Goal: Transaction & Acquisition: Purchase product/service

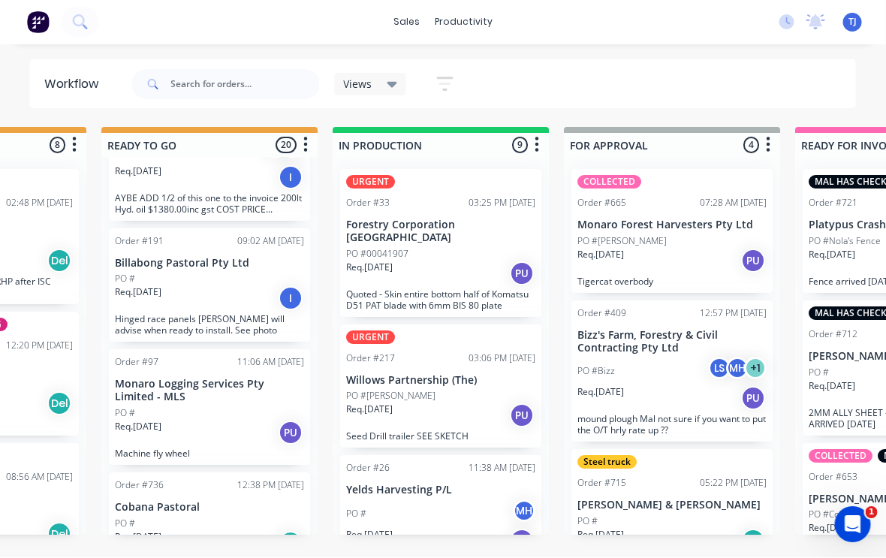
scroll to position [2, 625]
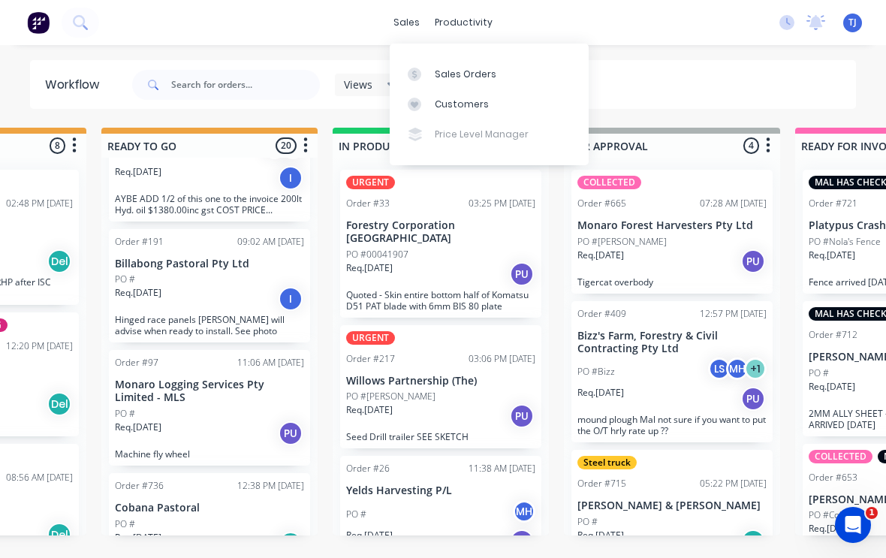
click at [490, 68] on div "Sales Orders" at bounding box center [466, 75] width 62 height 14
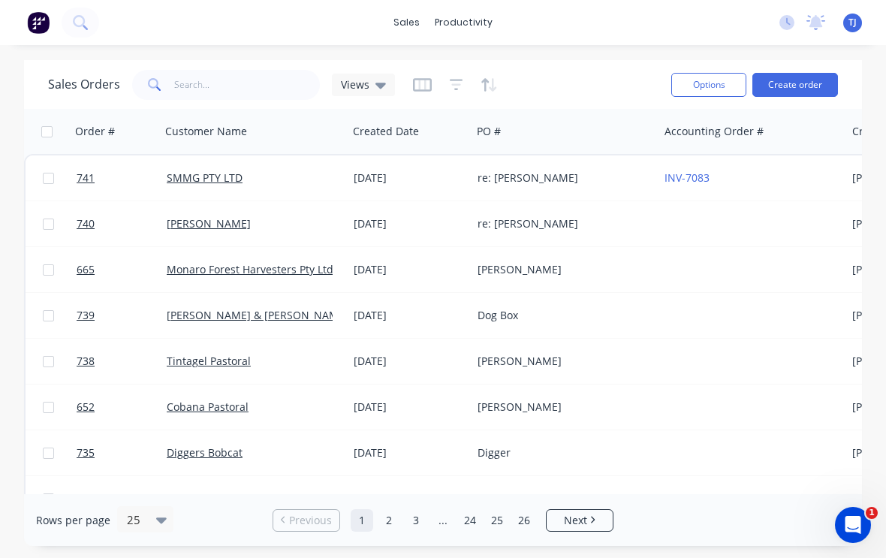
click at [816, 86] on button "Create order" at bounding box center [796, 85] width 86 height 24
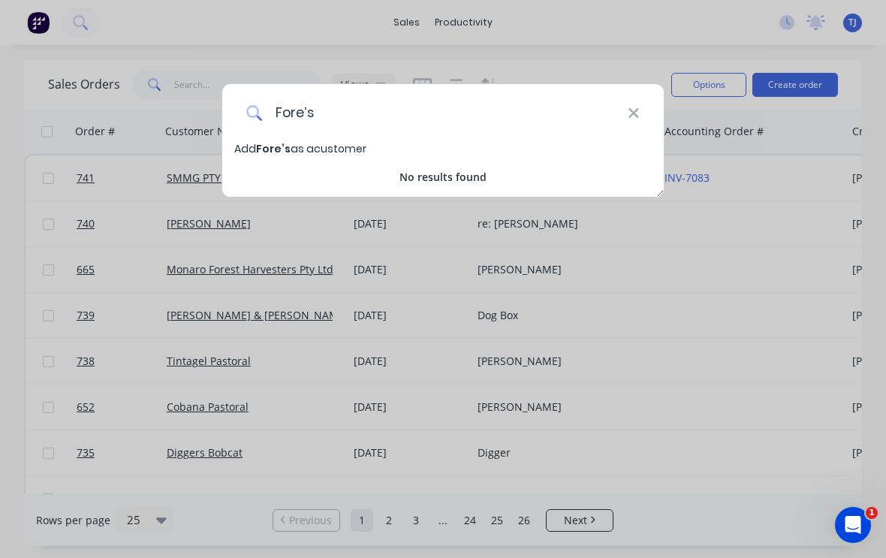
type input "Fore’s"
click at [635, 109] on icon at bounding box center [634, 113] width 12 height 17
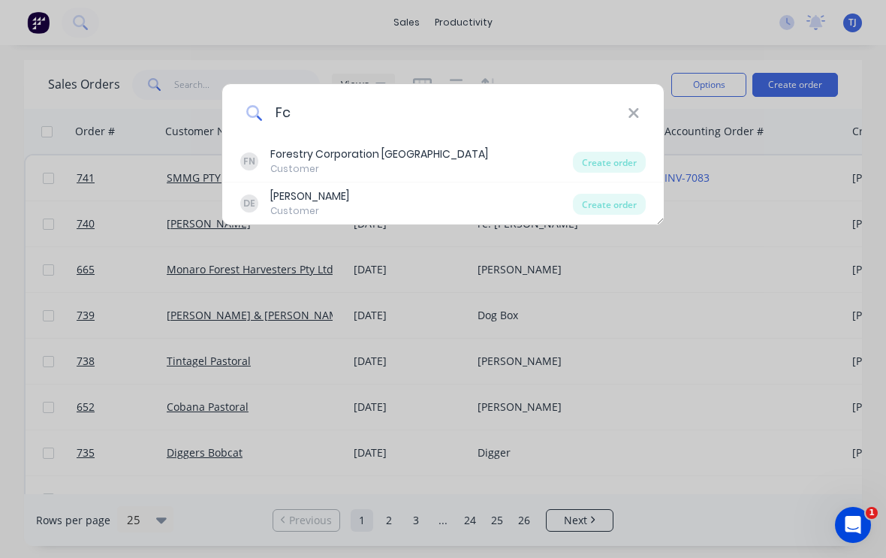
type input "Fc"
click at [622, 160] on div "Create order" at bounding box center [609, 162] width 73 height 21
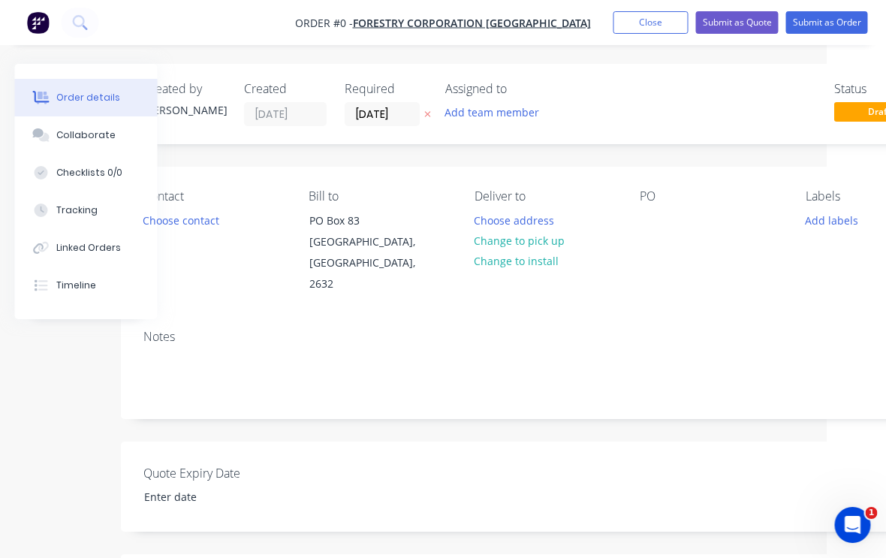
scroll to position [0, 61]
click at [560, 231] on button "Change to pick up" at bounding box center [518, 241] width 107 height 20
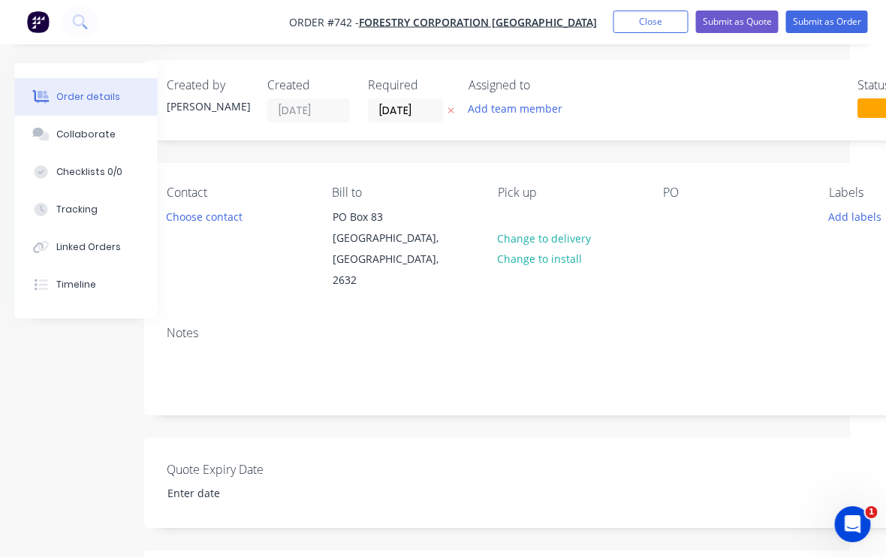
scroll to position [3, 35]
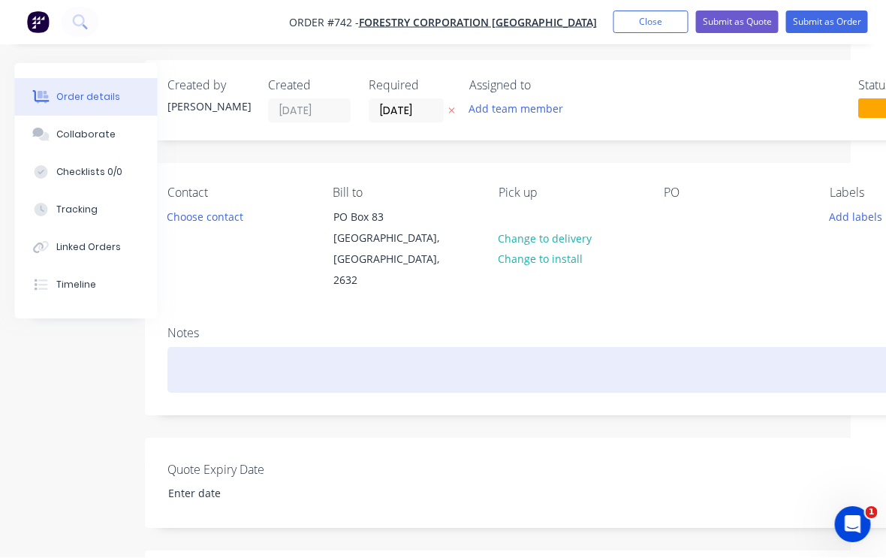
click at [366, 348] on div at bounding box center [570, 371] width 804 height 46
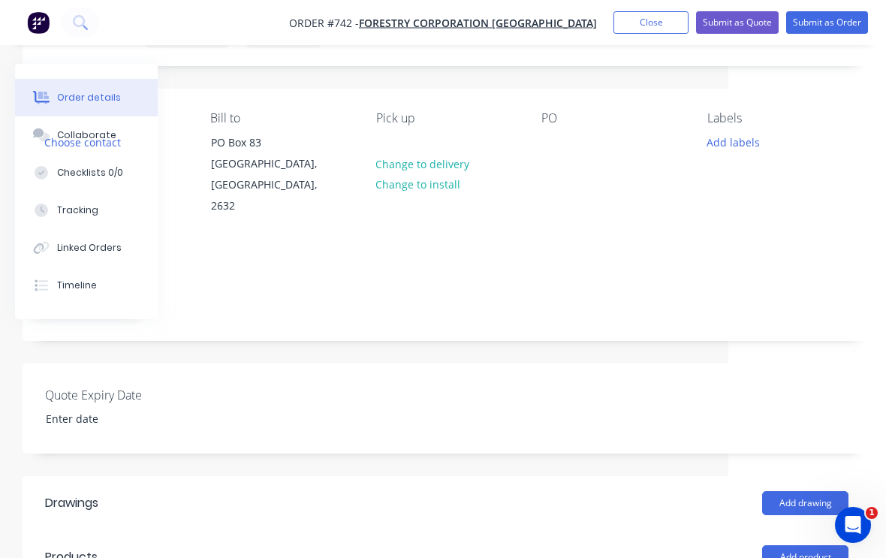
scroll to position [74, 158]
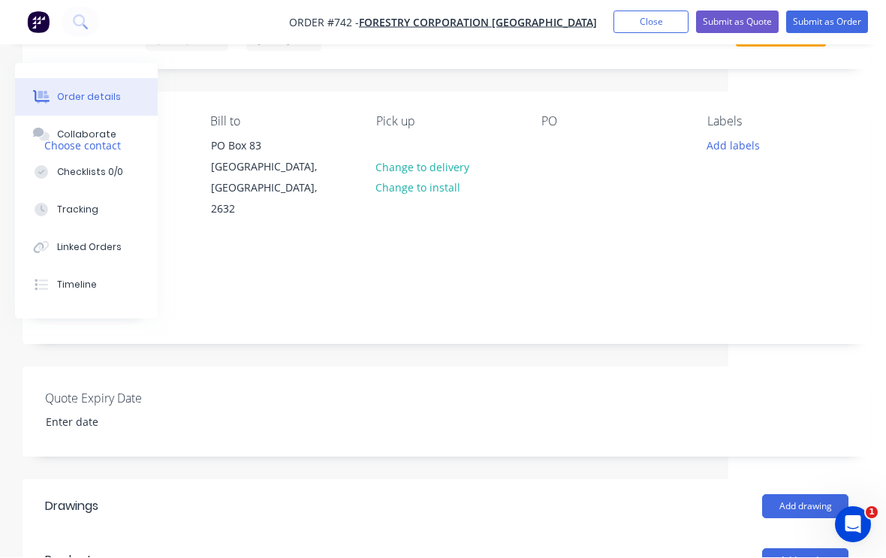
click at [551, 123] on div "PO" at bounding box center [611, 122] width 141 height 14
click at [552, 155] on div at bounding box center [553, 145] width 24 height 22
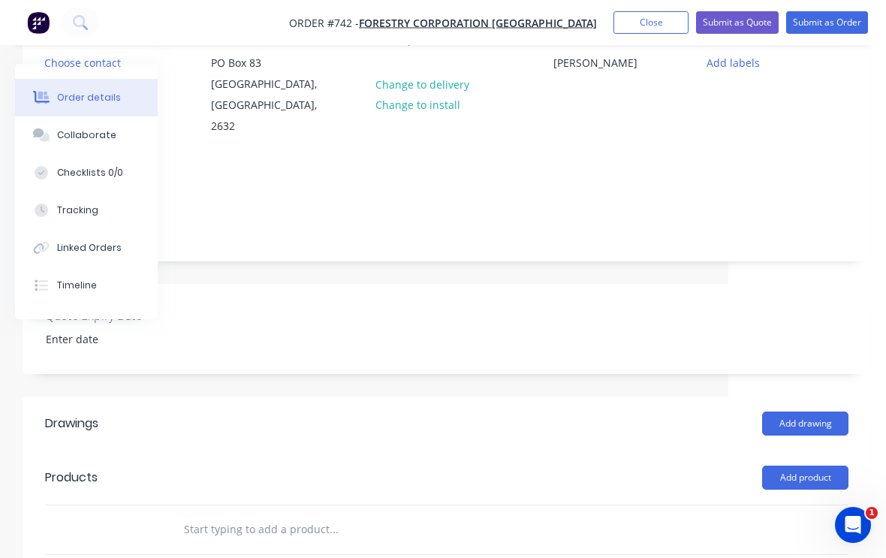
scroll to position [177, 158]
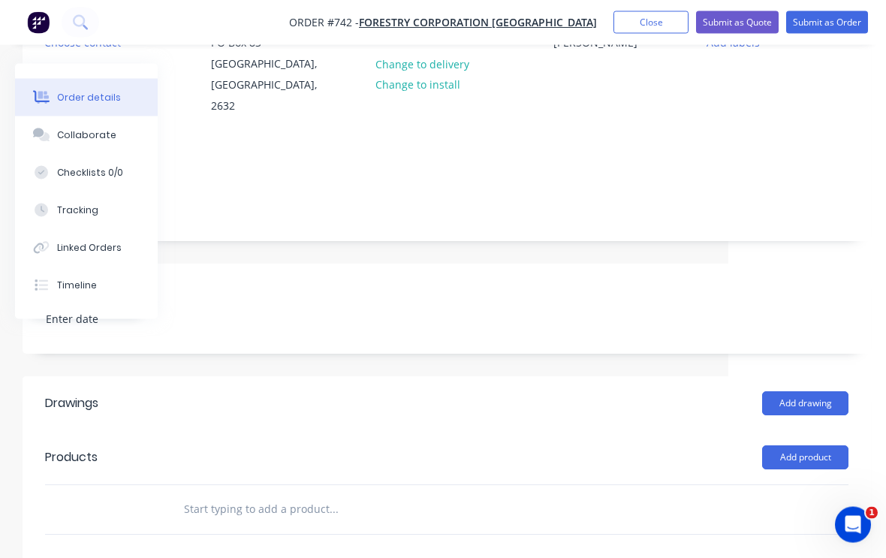
click at [286, 495] on input "text" at bounding box center [333, 510] width 300 height 30
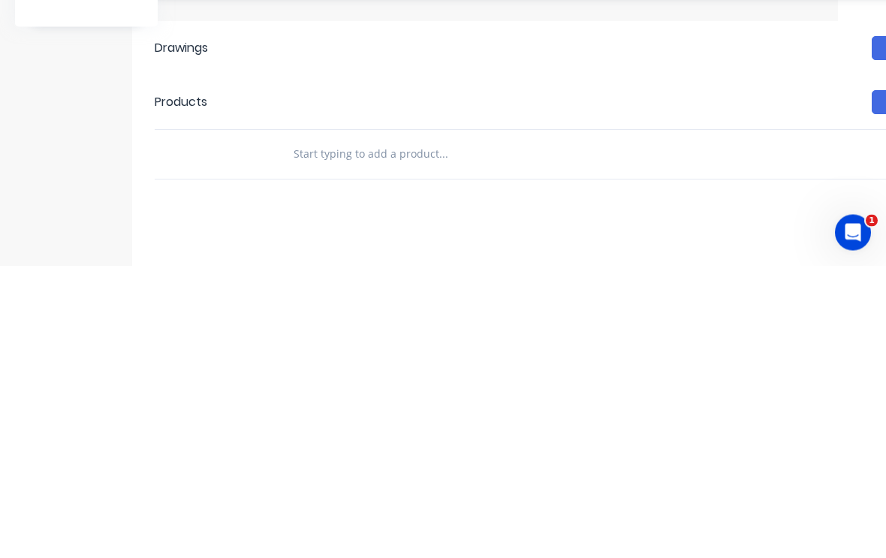
scroll to position [240, 158]
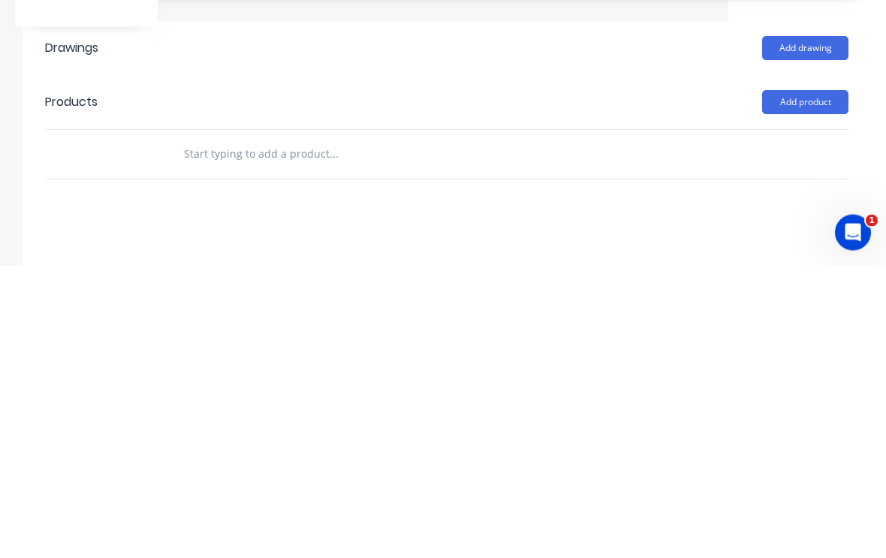
click at [821, 383] on button "Add product" at bounding box center [805, 395] width 86 height 24
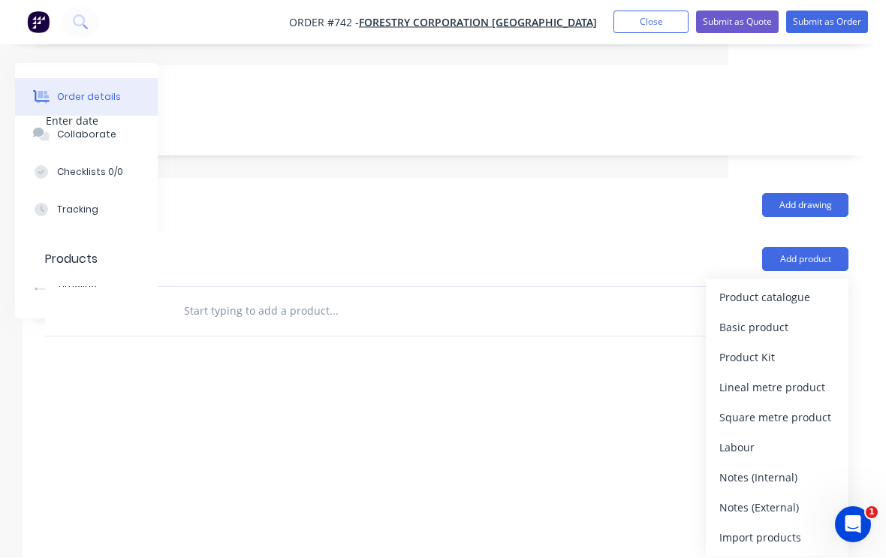
click at [791, 287] on div "Product catalogue" at bounding box center [777, 298] width 116 height 22
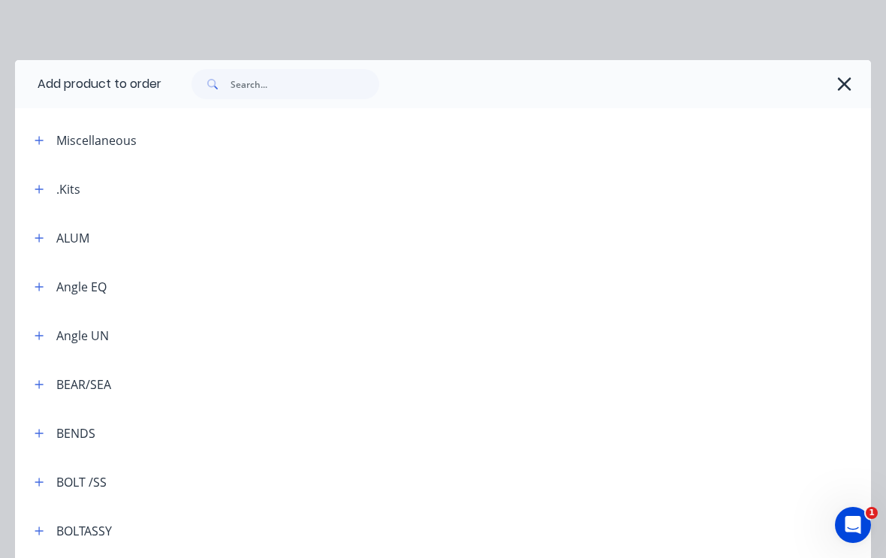
click at [73, 191] on div ".Kits" at bounding box center [68, 189] width 24 height 18
click at [34, 189] on button "button" at bounding box center [39, 188] width 19 height 19
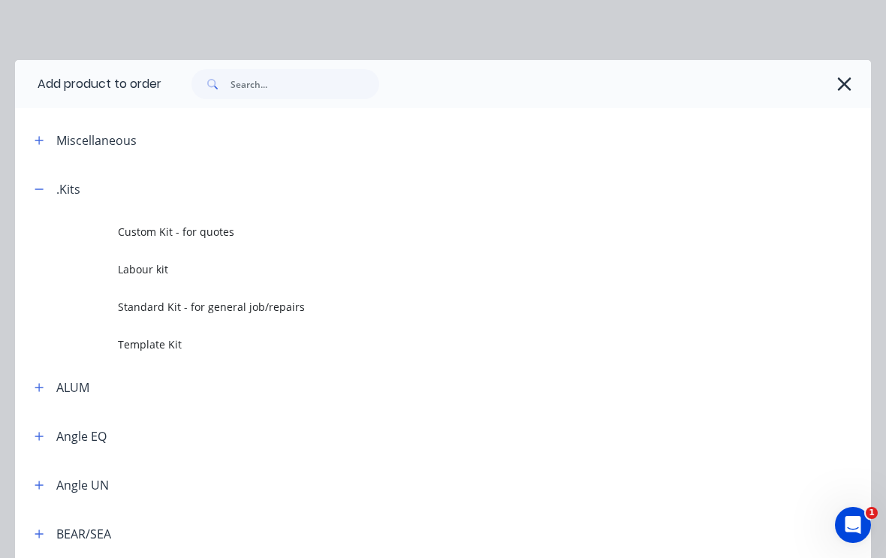
click at [176, 338] on span "Template Kit" at bounding box center [419, 344] width 603 height 16
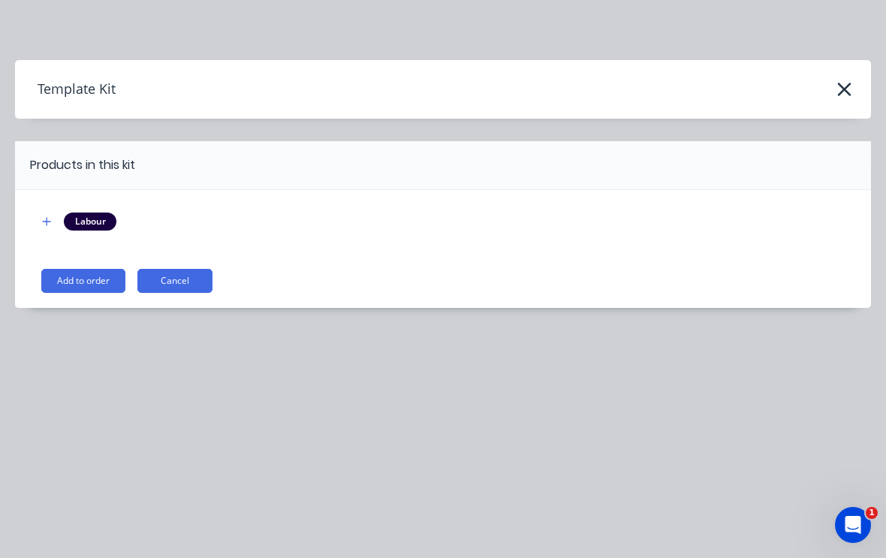
click at [81, 278] on button "Add to order" at bounding box center [83, 281] width 84 height 24
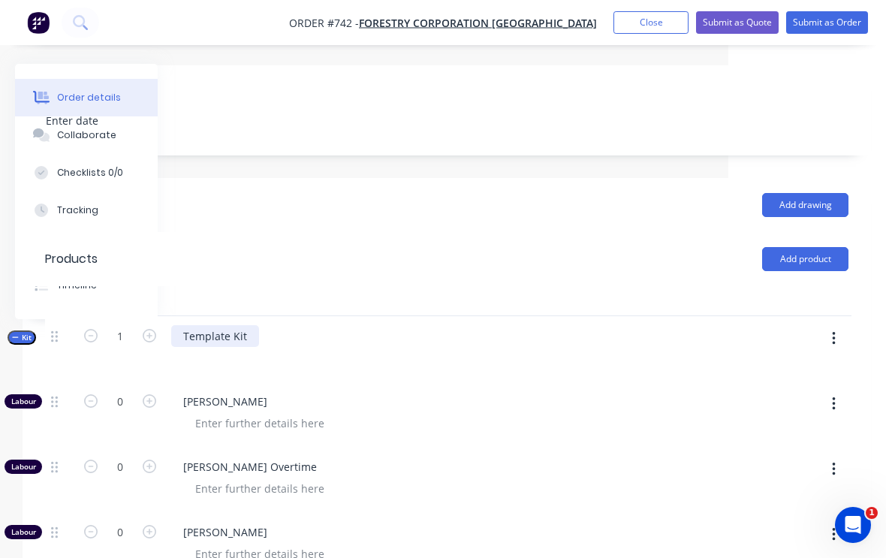
click at [249, 325] on div "Template Kit" at bounding box center [215, 336] width 88 height 22
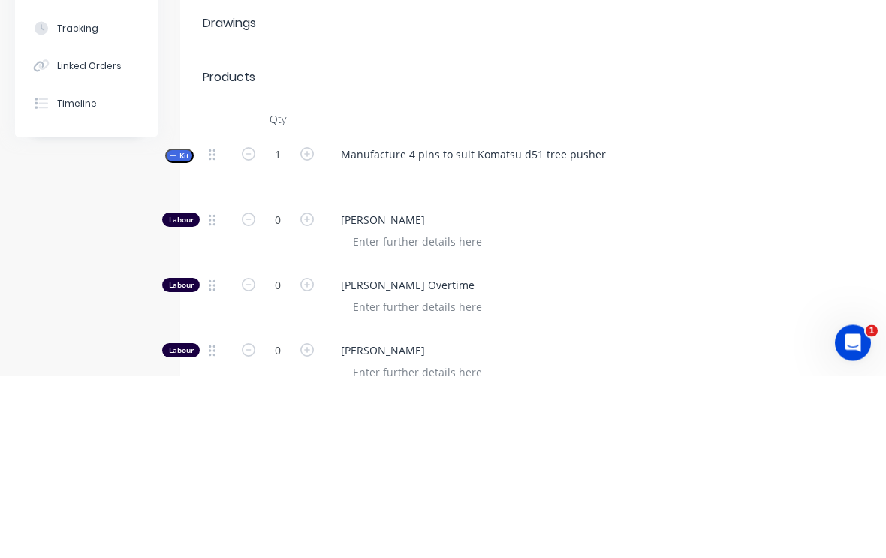
scroll to position [558, 0]
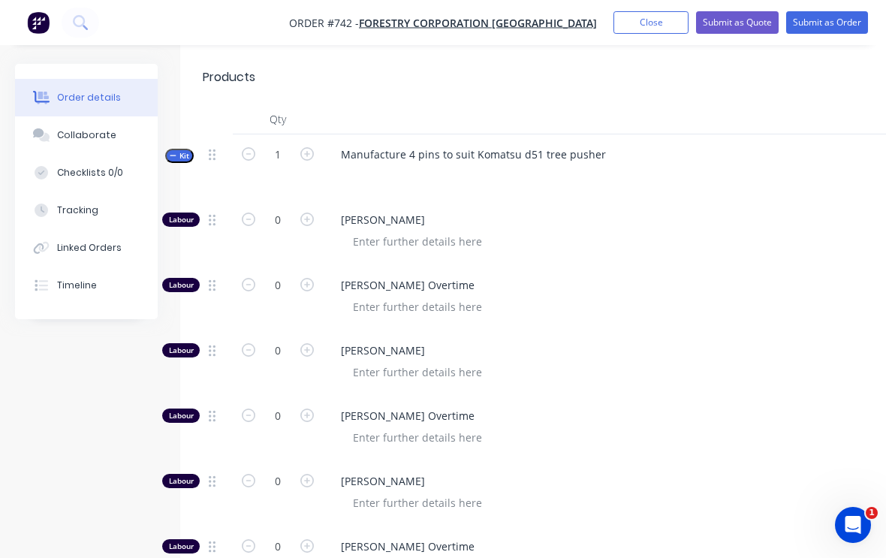
click at [306, 474] on icon "button" at bounding box center [307, 481] width 14 height 14
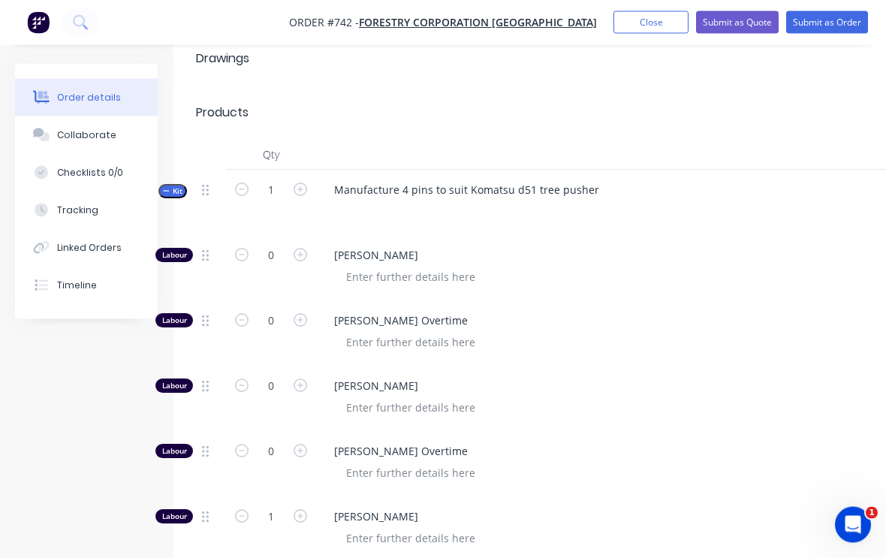
click at [303, 510] on icon "button" at bounding box center [301, 517] width 14 height 14
type input "2"
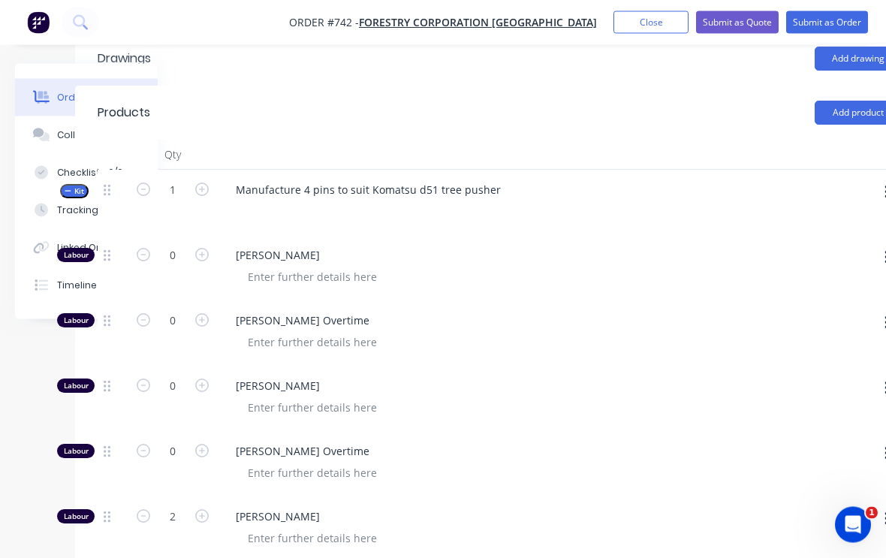
scroll to position [522, 158]
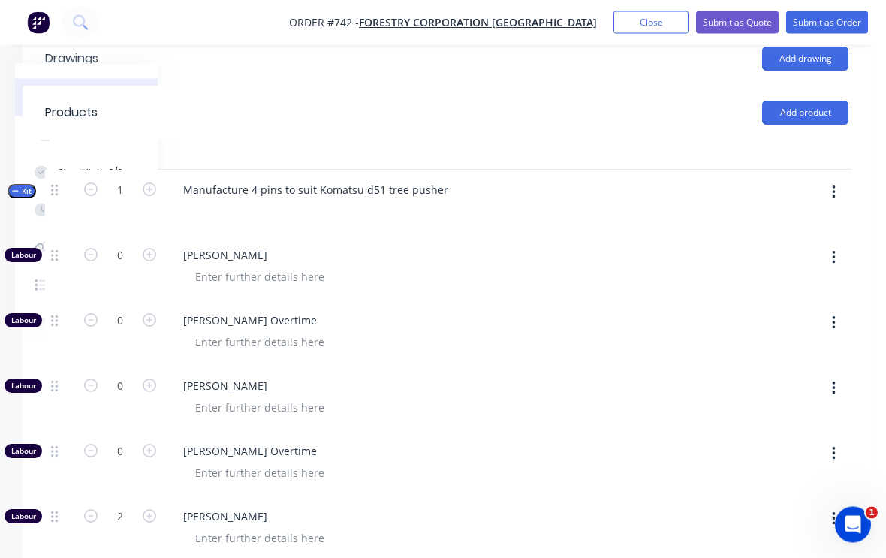
click at [833, 186] on icon "button" at bounding box center [833, 193] width 3 height 14
click at [806, 221] on div "Add product to kit" at bounding box center [780, 232] width 116 height 22
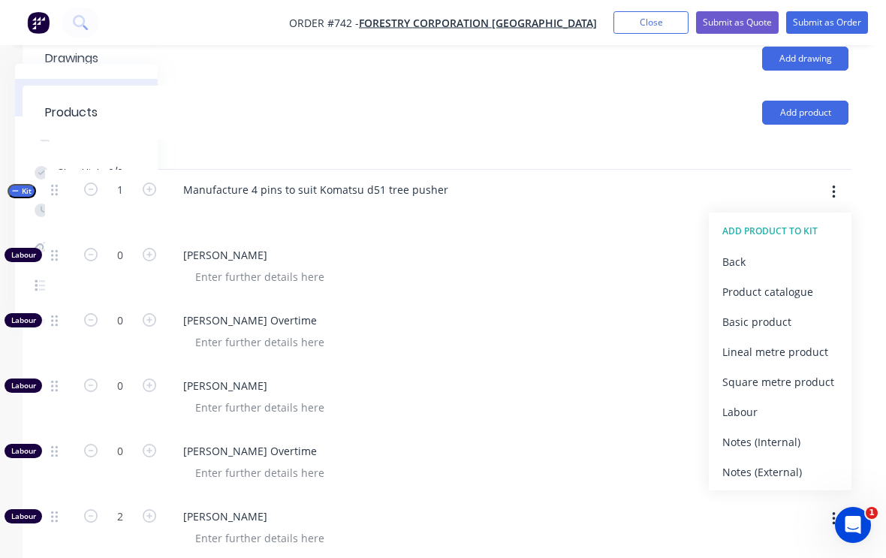
click at [803, 281] on div "Product catalogue" at bounding box center [780, 292] width 116 height 22
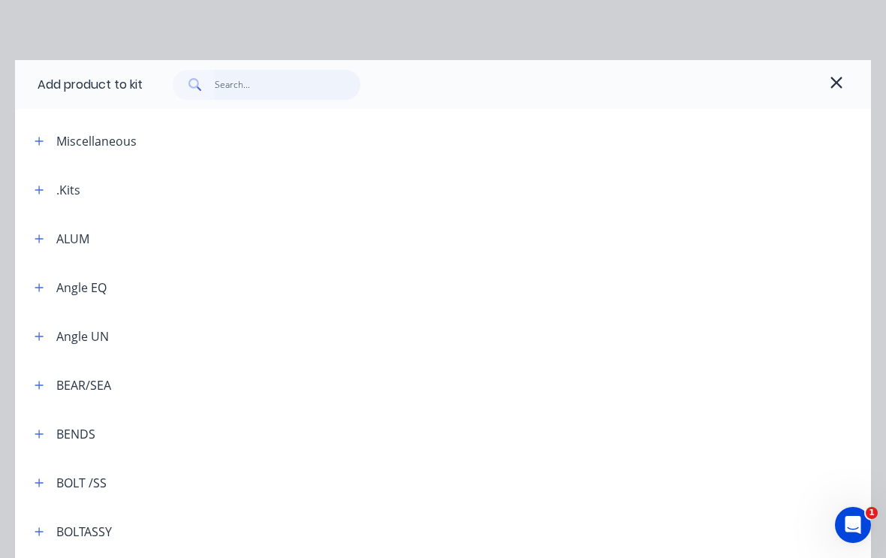
click at [276, 77] on input "text" at bounding box center [288, 85] width 146 height 30
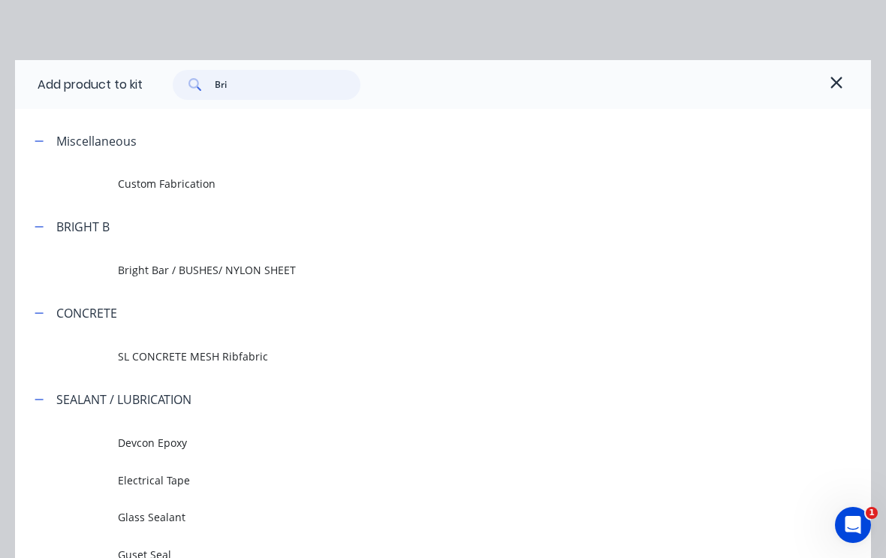
type input "Brig"
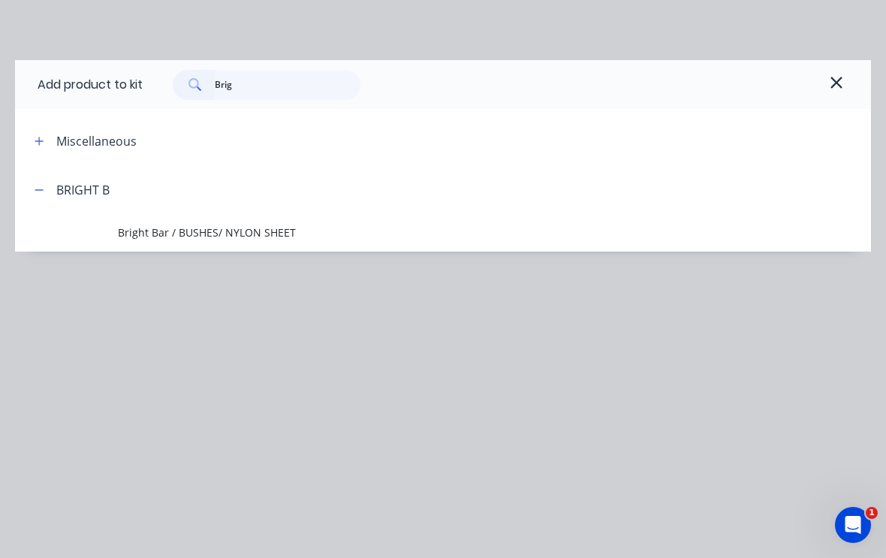
click at [234, 232] on span "Bright Bar / BUSHES/ NYLON SHEET" at bounding box center [419, 233] width 603 height 16
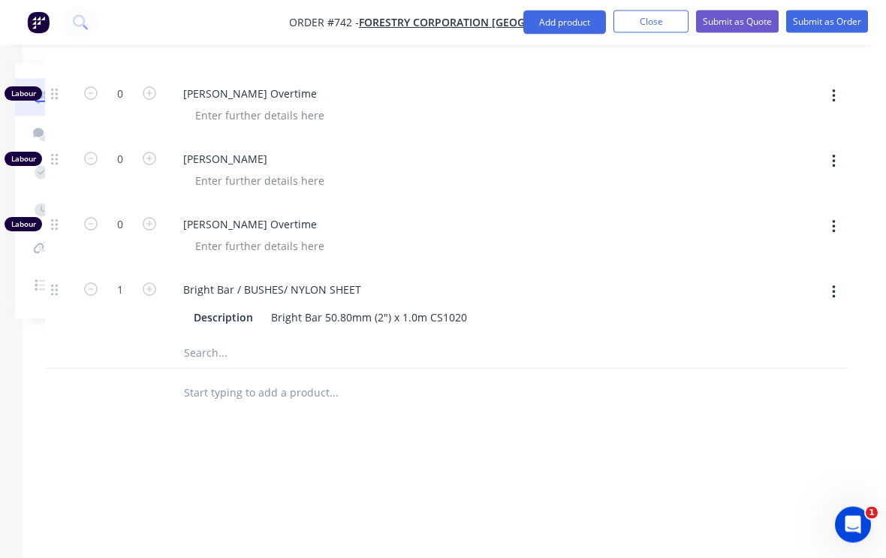
scroll to position [1009, 158]
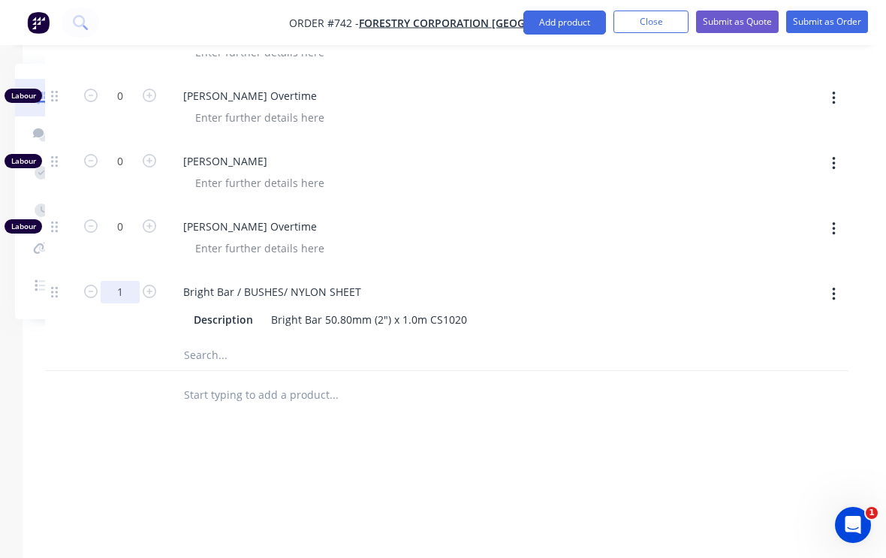
click at [122, 281] on input "1" at bounding box center [120, 292] width 39 height 23
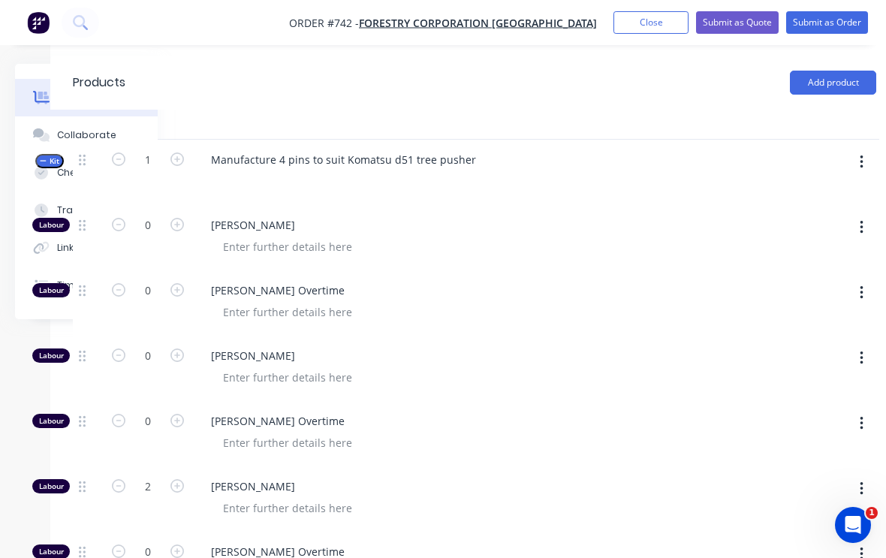
scroll to position [553, 158]
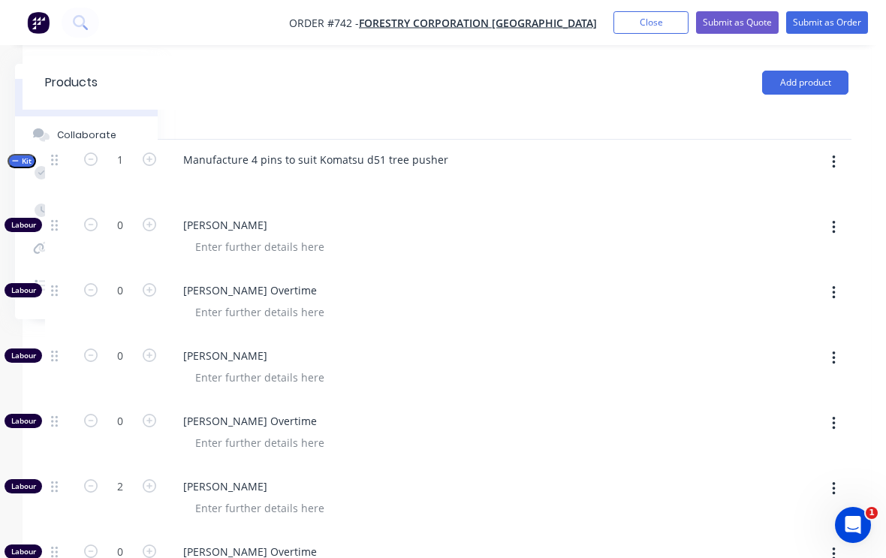
type input "1.2"
click at [836, 149] on button "button" at bounding box center [833, 162] width 35 height 27
click at [793, 191] on div "Add product to kit" at bounding box center [780, 202] width 116 height 22
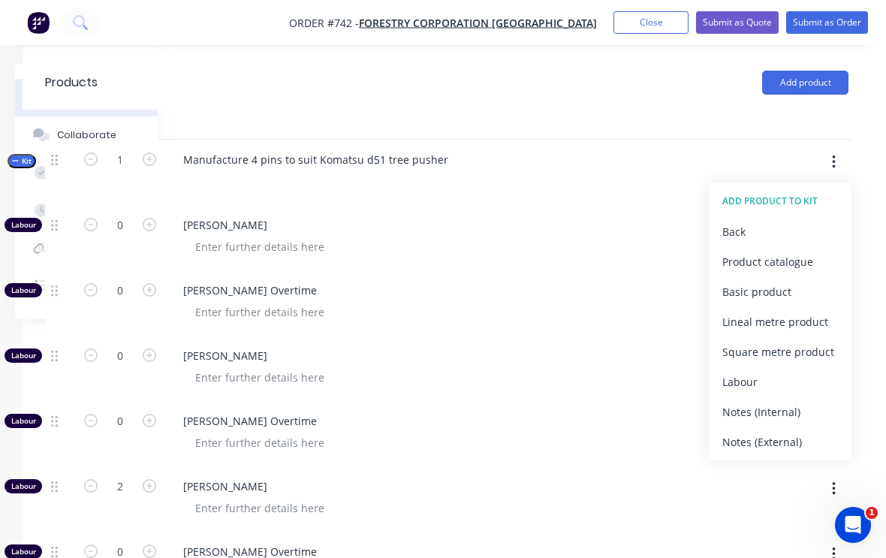
click at [800, 251] on div "Product catalogue" at bounding box center [780, 262] width 116 height 22
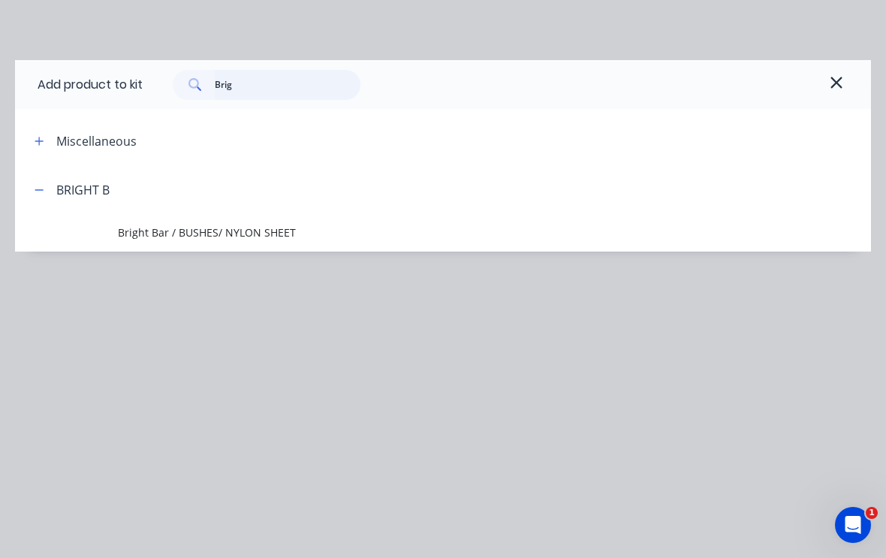
click at [265, 89] on input "Brig" at bounding box center [288, 85] width 146 height 30
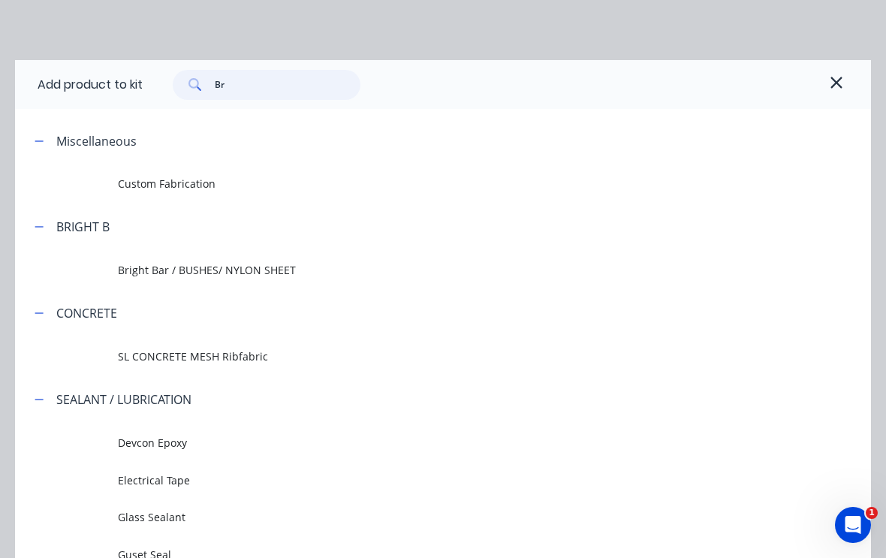
type input "B"
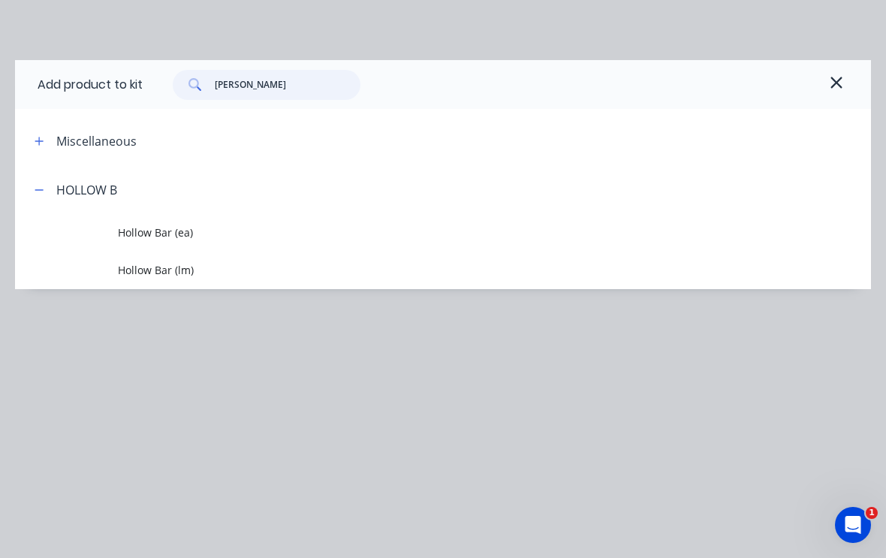
type input "Hill"
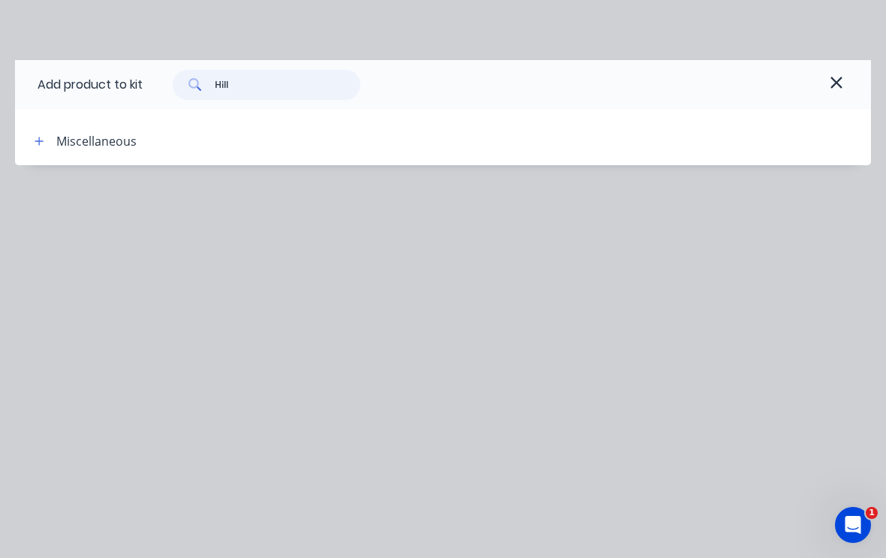
click at [264, 73] on input "Hill" at bounding box center [288, 85] width 146 height 30
click at [255, 91] on input "Hill" at bounding box center [288, 85] width 146 height 30
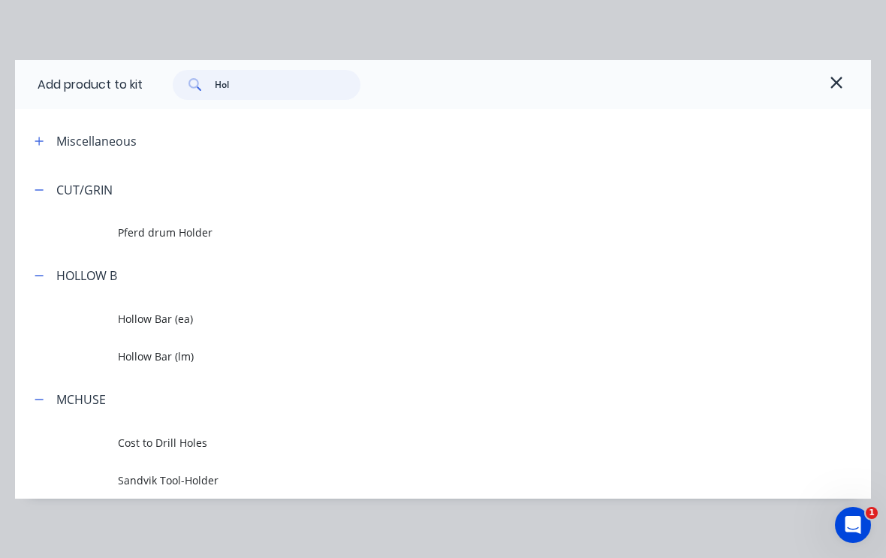
type input "[PERSON_NAME]"
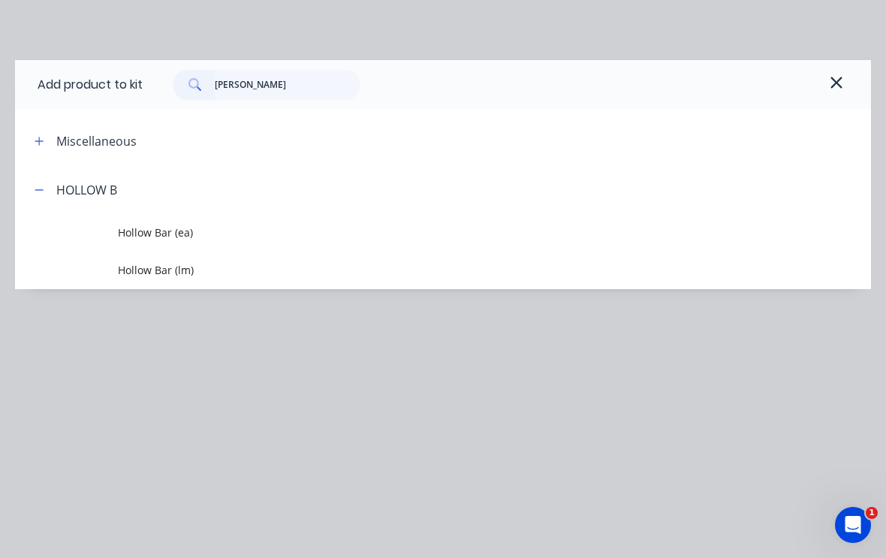
click at [176, 268] on span "Hollow Bar (lm)" at bounding box center [419, 270] width 603 height 16
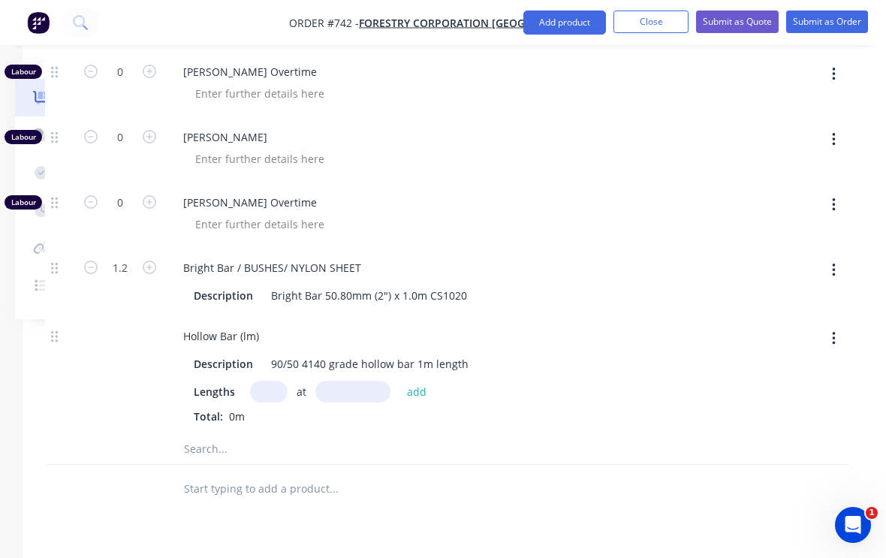
scroll to position [1032, 158]
click at [273, 382] on input "text" at bounding box center [269, 393] width 38 height 22
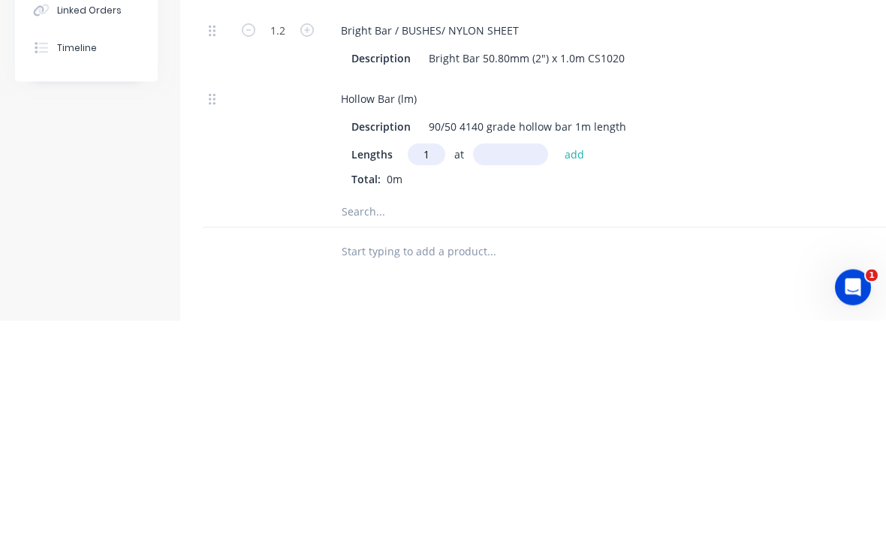
type input "1"
click at [519, 382] on input "text" at bounding box center [510, 393] width 75 height 22
type input "100"
click at [576, 382] on button "add" at bounding box center [574, 392] width 35 height 20
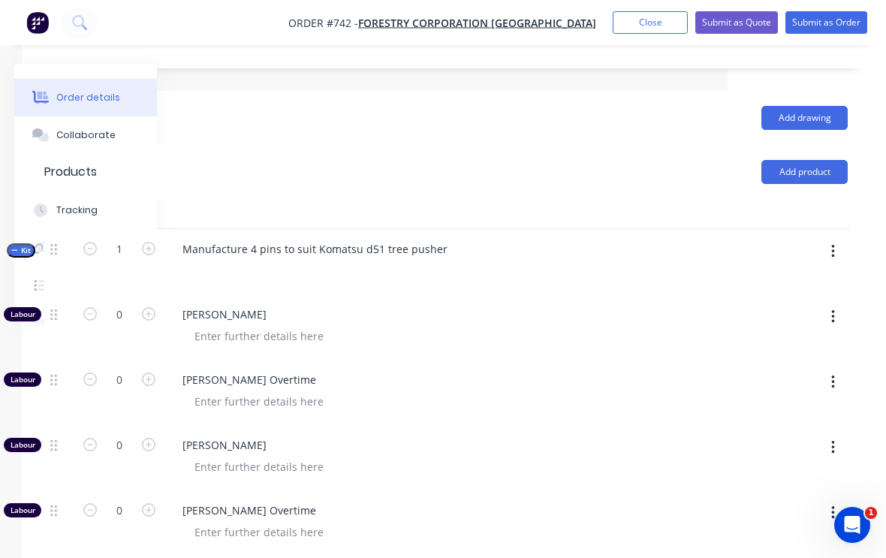
scroll to position [463, 158]
click at [843, 239] on button "button" at bounding box center [833, 252] width 35 height 27
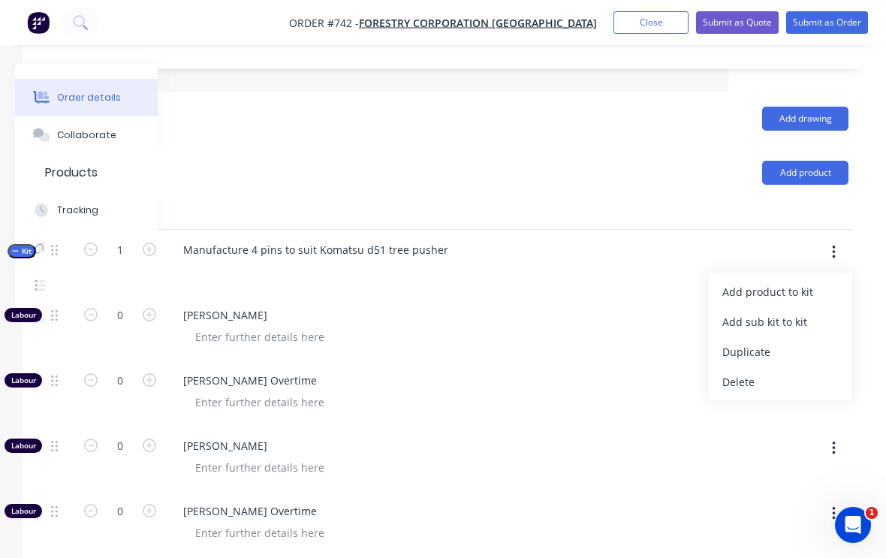
click at [792, 281] on div "Add product to kit" at bounding box center [780, 292] width 116 height 22
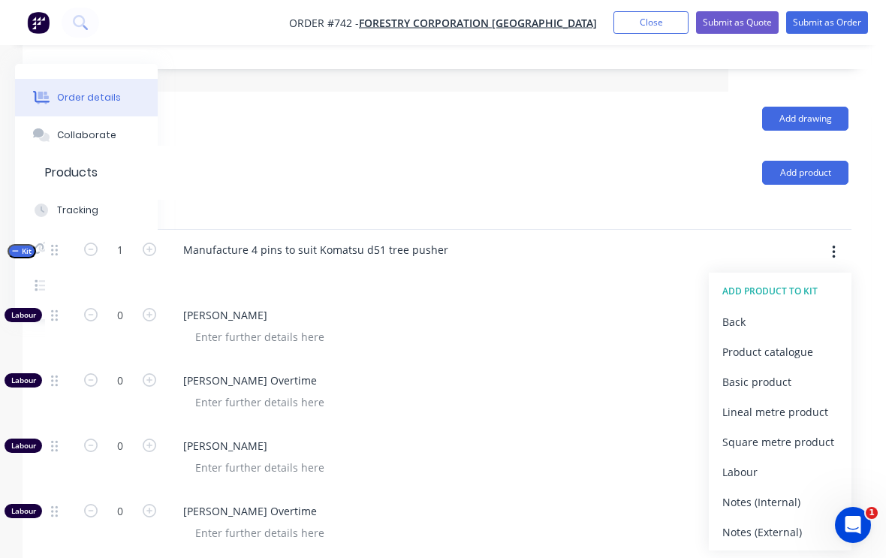
click at [776, 336] on button "Product catalogue" at bounding box center [780, 351] width 143 height 30
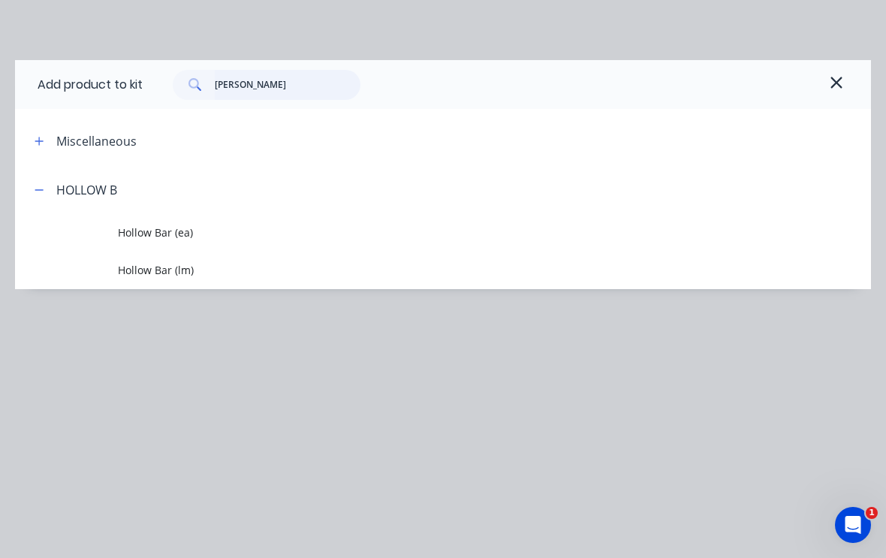
click at [266, 77] on input "[PERSON_NAME]" at bounding box center [288, 85] width 146 height 30
click at [261, 82] on input "[PERSON_NAME]" at bounding box center [288, 85] width 146 height 30
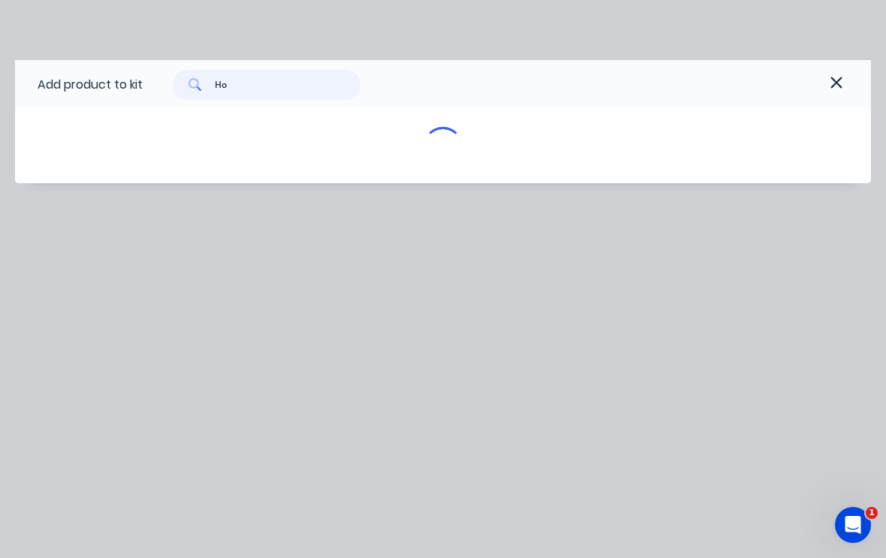
type input "H"
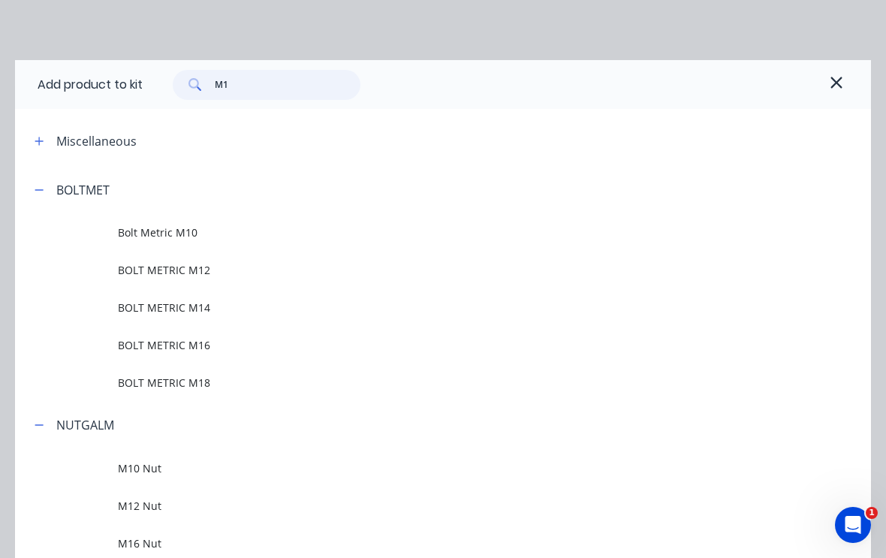
type input "M10"
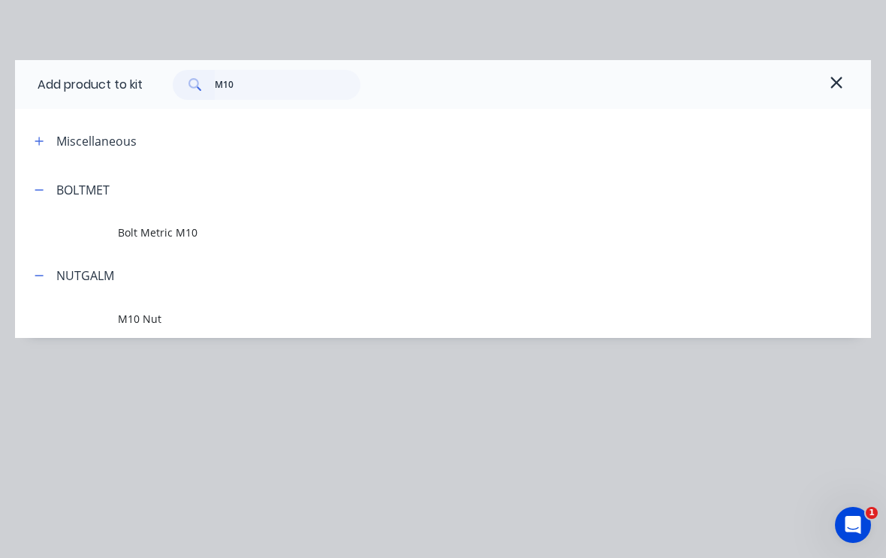
click at [178, 234] on span "Bolt Metric M10" at bounding box center [419, 233] width 603 height 16
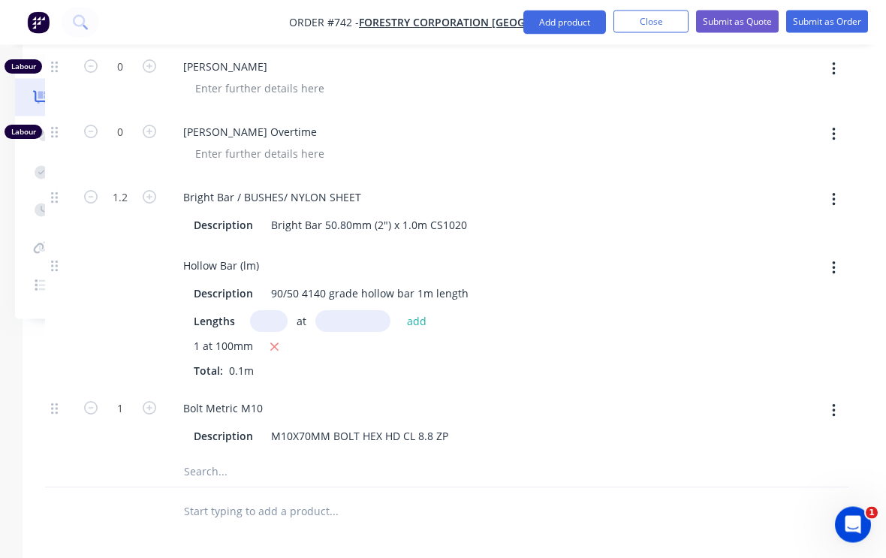
scroll to position [1108, 158]
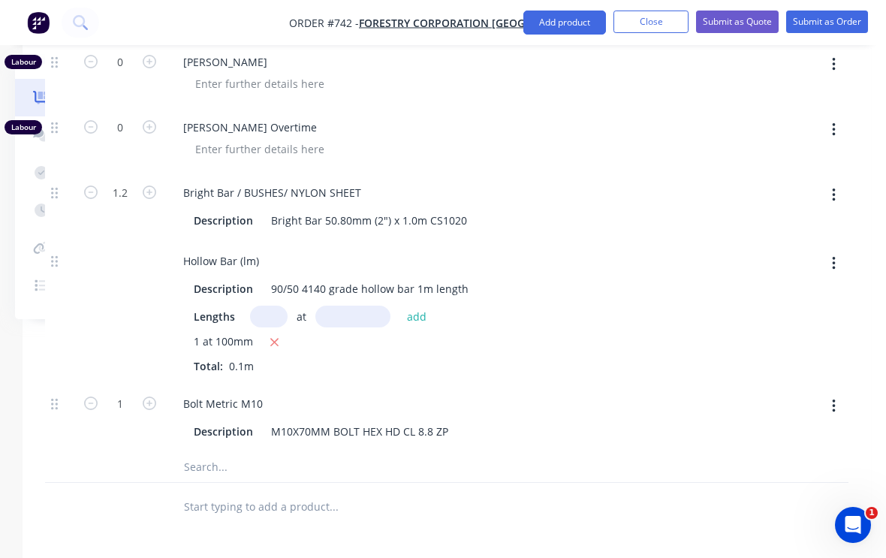
click at [146, 397] on icon "button" at bounding box center [150, 404] width 14 height 14
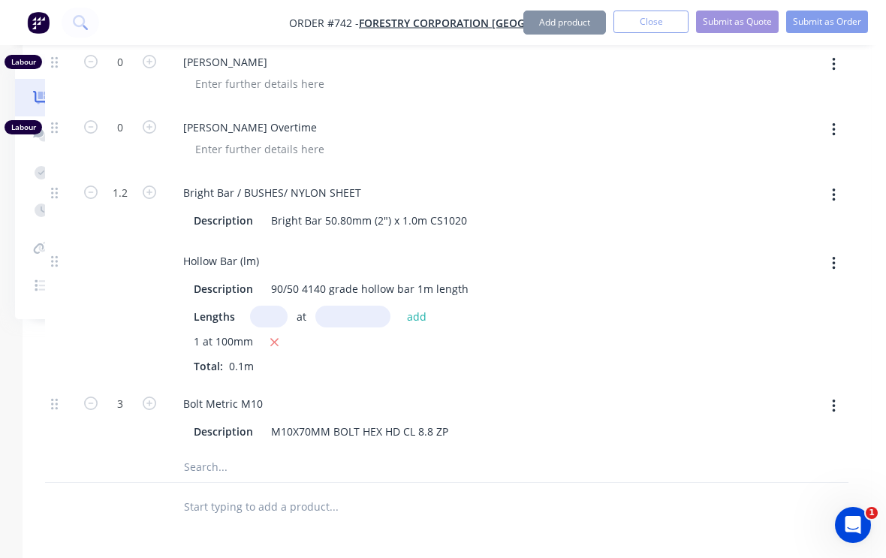
click at [151, 397] on icon "button" at bounding box center [150, 404] width 14 height 14
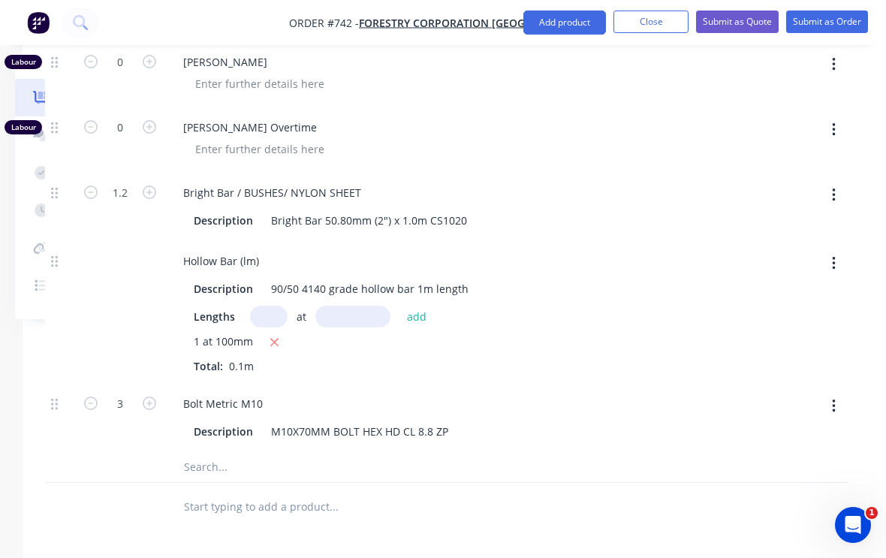
type input "4"
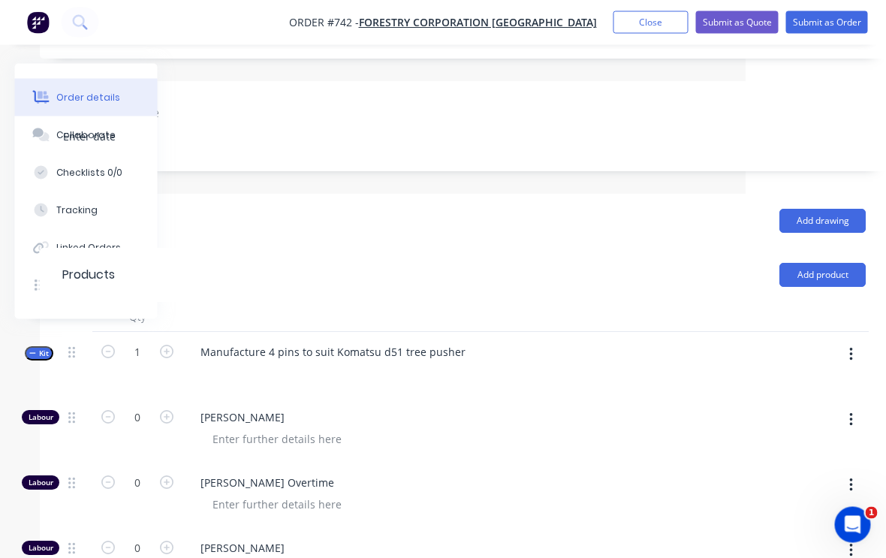
click at [859, 342] on button "button" at bounding box center [851, 355] width 35 height 27
click at [813, 383] on div "Add product to kit" at bounding box center [798, 394] width 116 height 22
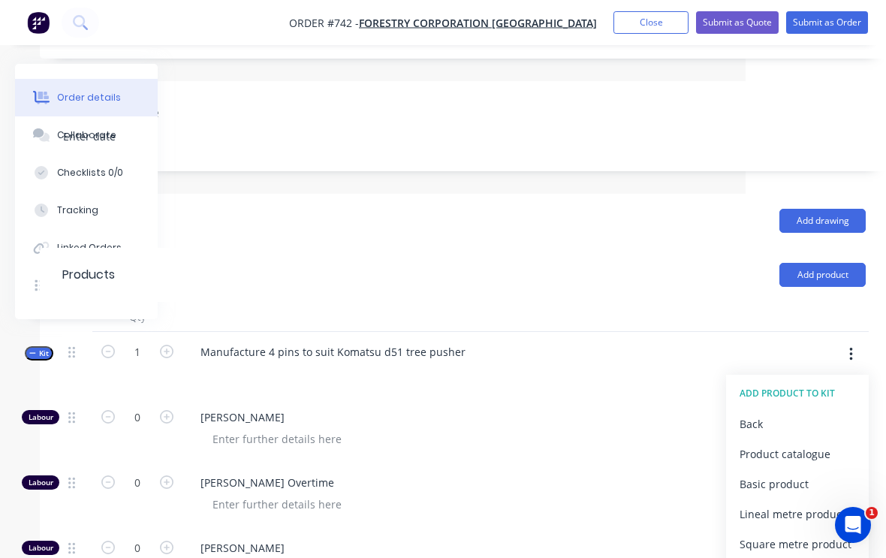
click at [799, 443] on div "Product catalogue" at bounding box center [798, 454] width 116 height 22
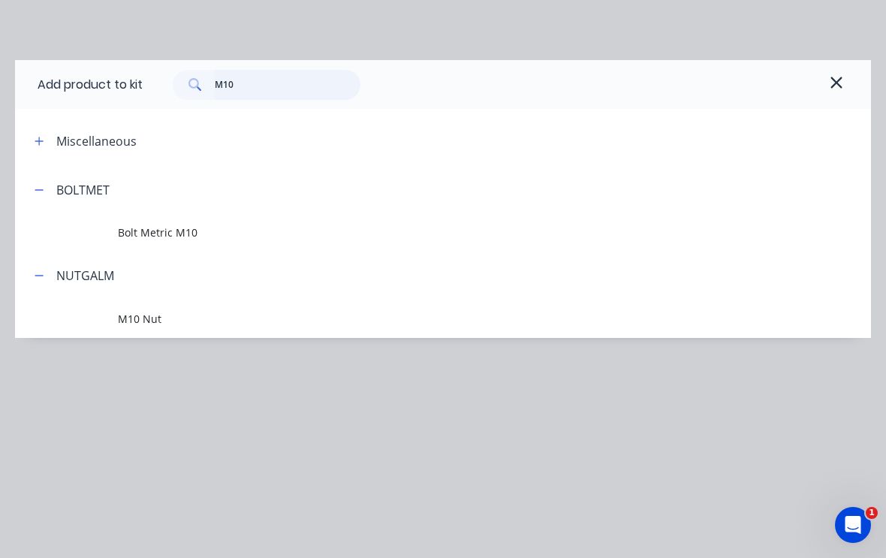
click at [268, 77] on input "M10" at bounding box center [288, 85] width 146 height 30
click at [270, 77] on input "M10" at bounding box center [288, 85] width 146 height 30
click at [268, 89] on input "M10" at bounding box center [288, 85] width 146 height 30
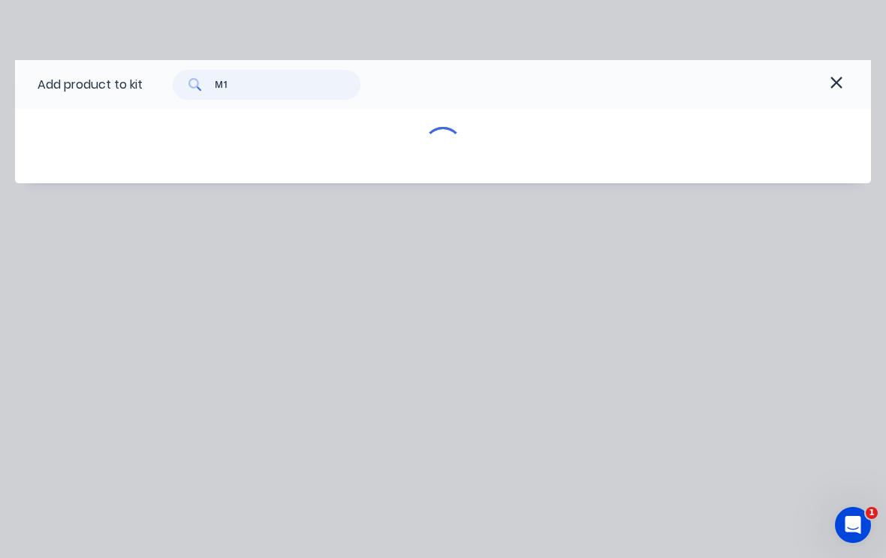
type input "M"
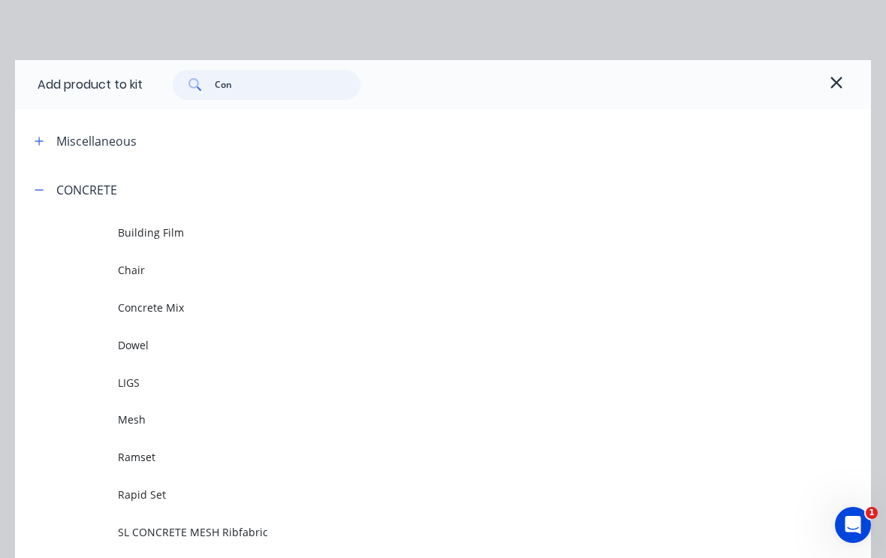
type input "Cone"
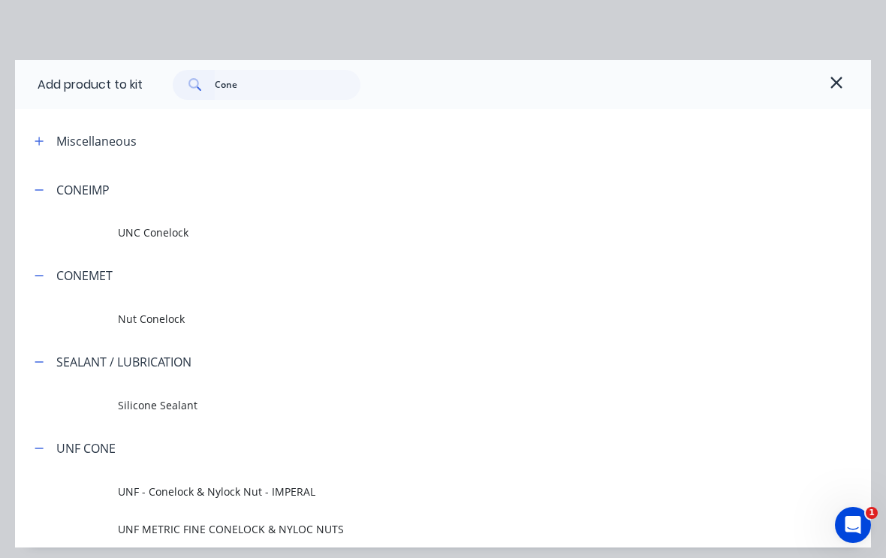
scroll to position [360, 140]
click at [173, 313] on span "Nut Conelock" at bounding box center [419, 319] width 603 height 16
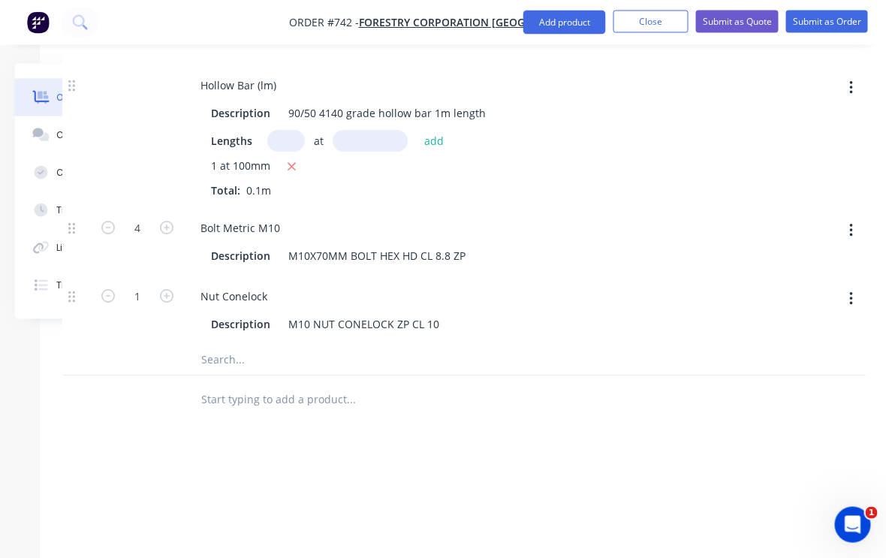
click at [165, 290] on icon "button" at bounding box center [168, 297] width 14 height 14
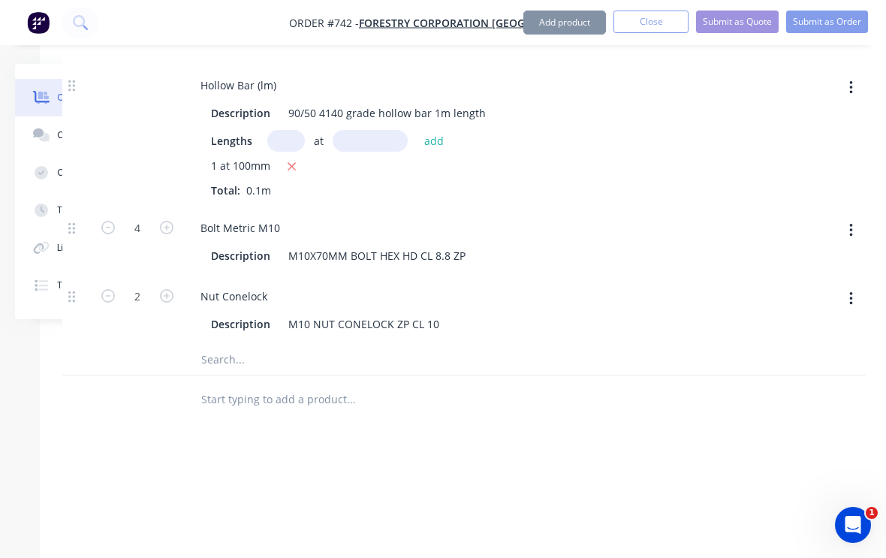
click at [176, 287] on button "button" at bounding box center [167, 295] width 20 height 16
click at [170, 287] on button "button" at bounding box center [167, 295] width 20 height 16
type input "4"
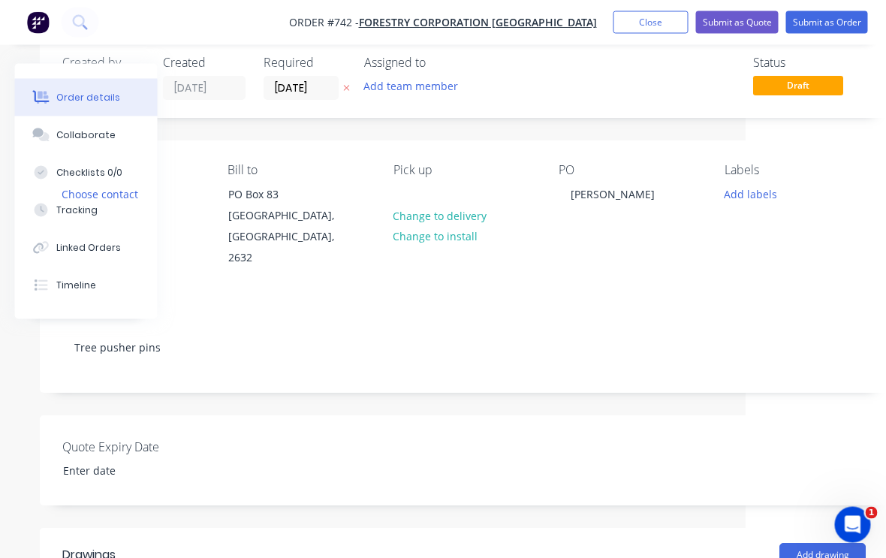
scroll to position [28, 140]
click at [835, 22] on button "Submit as Order" at bounding box center [827, 22] width 82 height 23
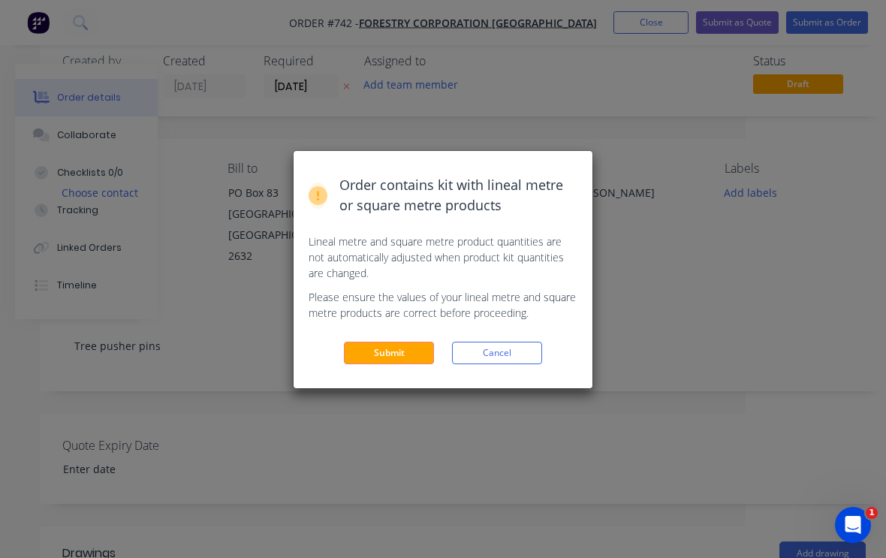
click at [410, 352] on button "Submit" at bounding box center [389, 353] width 90 height 23
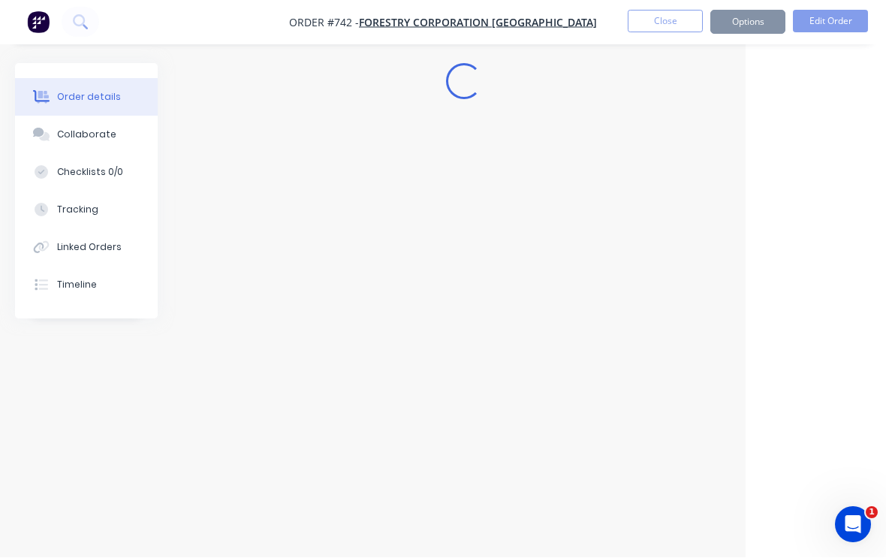
scroll to position [1, 140]
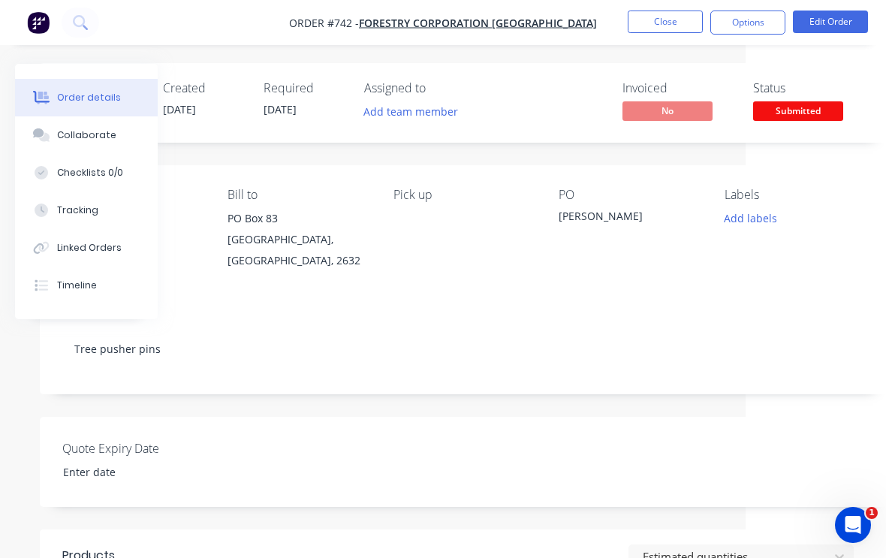
click at [763, 220] on button "Add labels" at bounding box center [750, 218] width 69 height 20
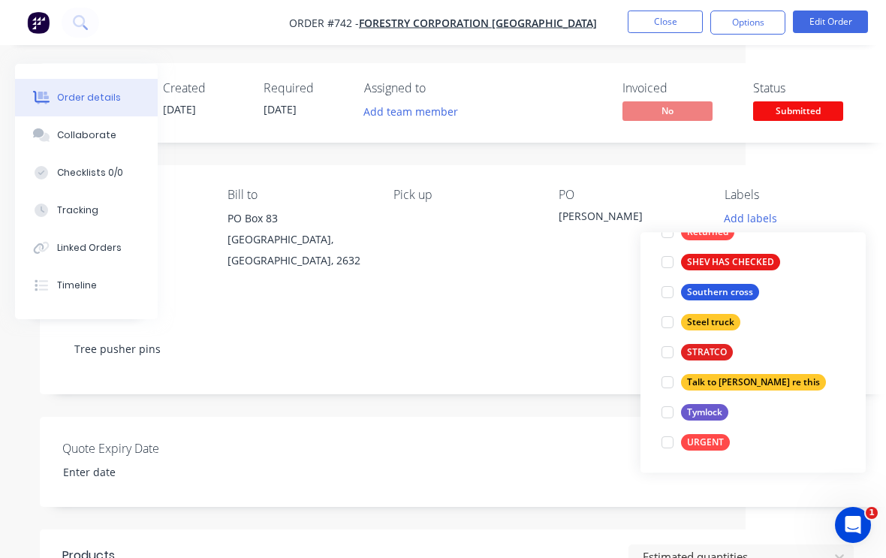
scroll to position [526, 0]
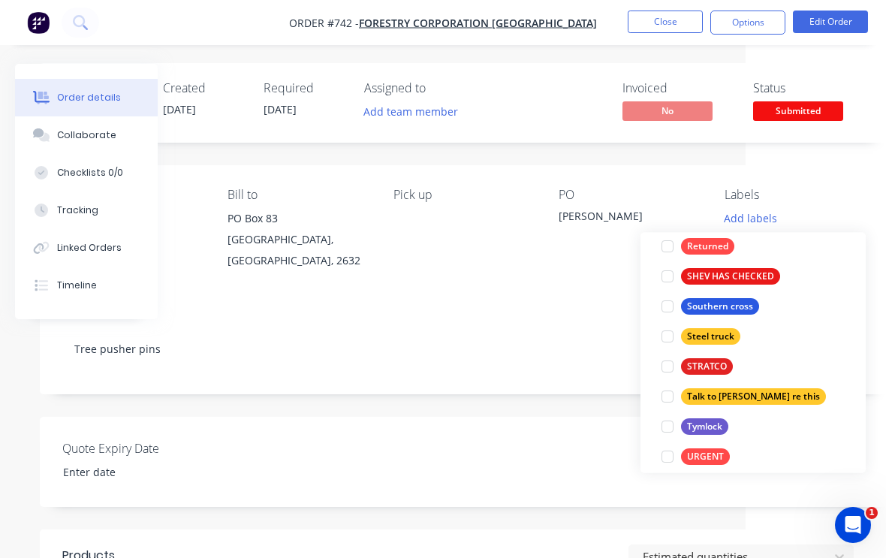
click at [671, 337] on div at bounding box center [668, 337] width 30 height 30
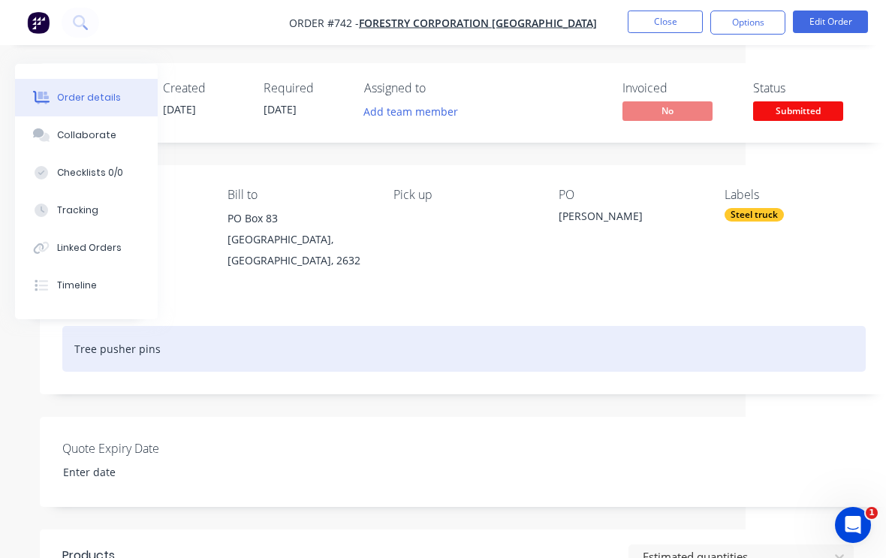
click at [637, 352] on div "Tree pusher pins" at bounding box center [464, 349] width 804 height 46
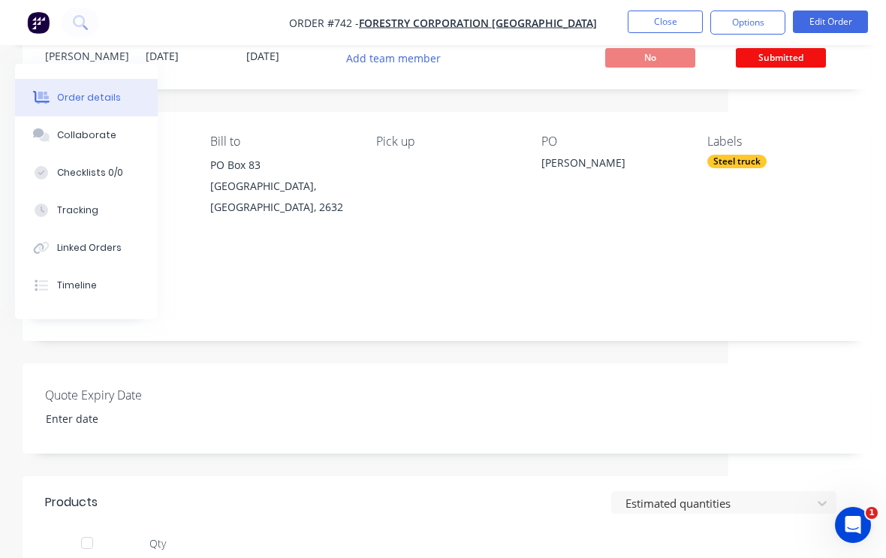
scroll to position [0, 158]
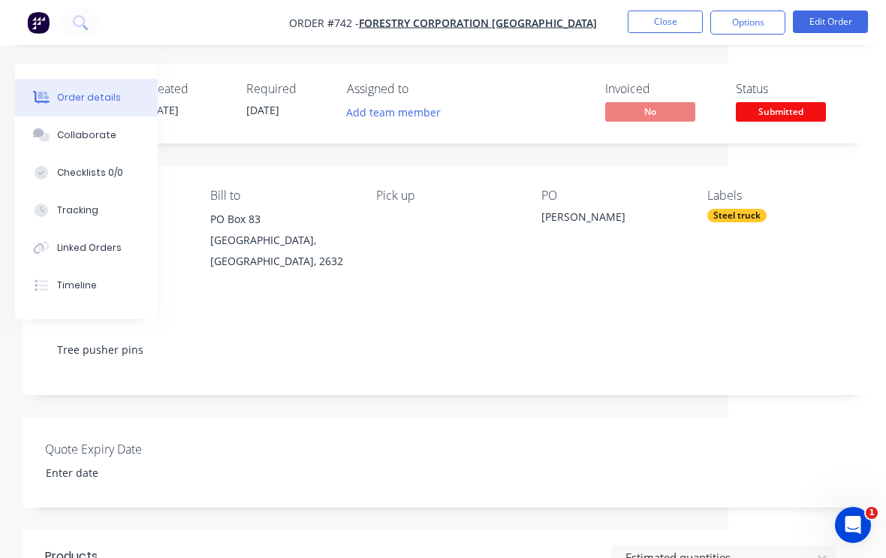
click at [668, 16] on button "Close" at bounding box center [665, 22] width 75 height 23
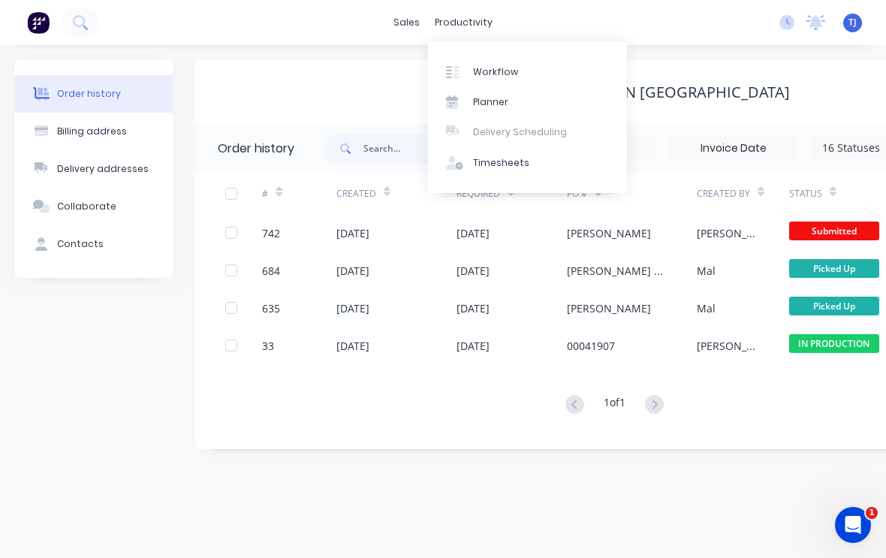
click at [521, 65] on link "Workflow" at bounding box center [527, 71] width 199 height 30
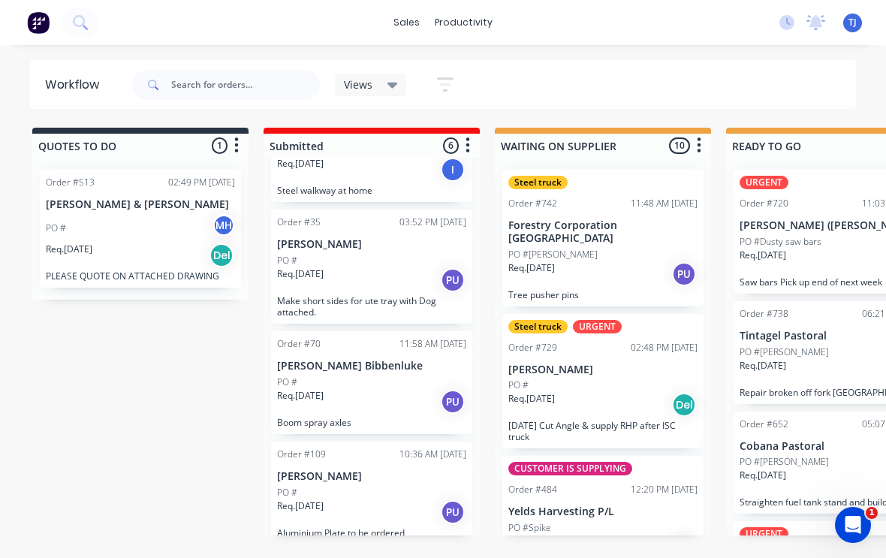
scroll to position [360, 0]
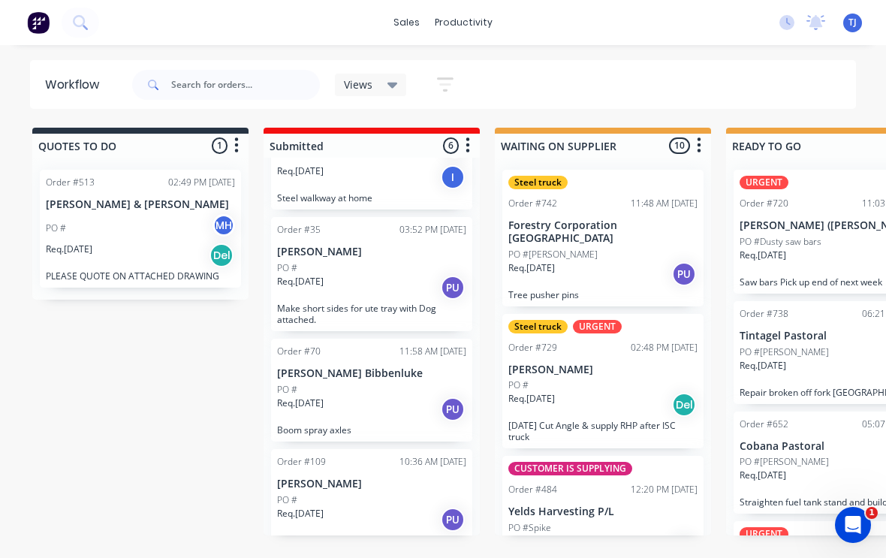
click at [626, 261] on div "Req. [DATE] PU" at bounding box center [602, 274] width 189 height 26
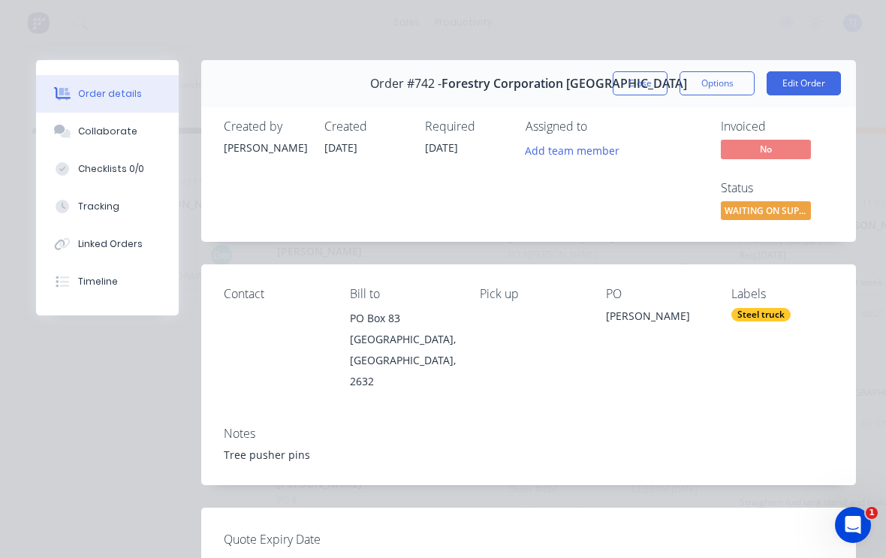
click at [92, 132] on div "Collaborate" at bounding box center [107, 132] width 59 height 14
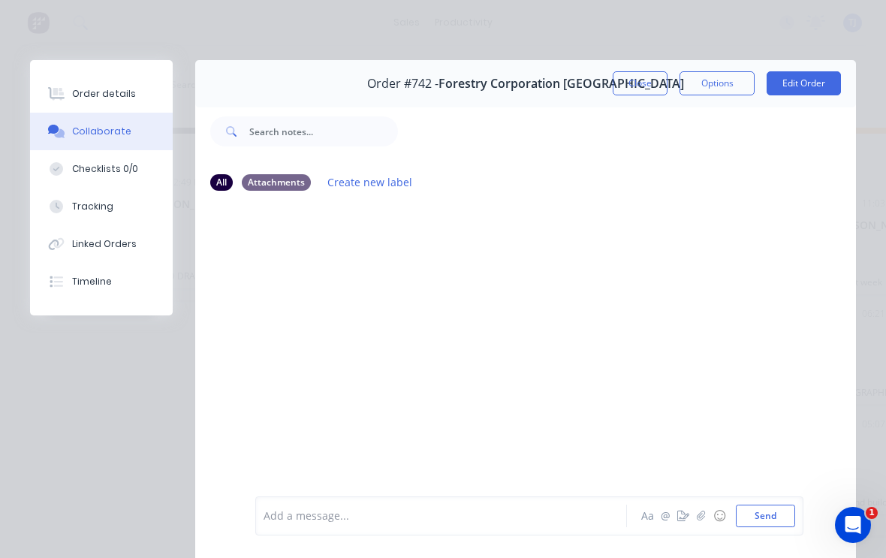
click at [681, 517] on icon "button" at bounding box center [683, 516] width 12 height 11
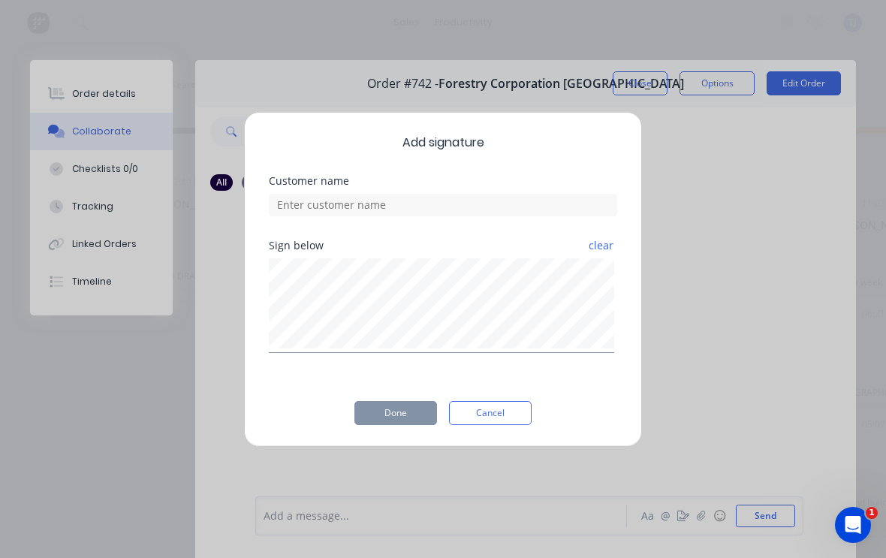
click at [769, 382] on div "Add signature Customer name Sign below clear Done Cancel" at bounding box center [443, 279] width 886 height 558
click at [512, 409] on button "Cancel" at bounding box center [490, 413] width 83 height 24
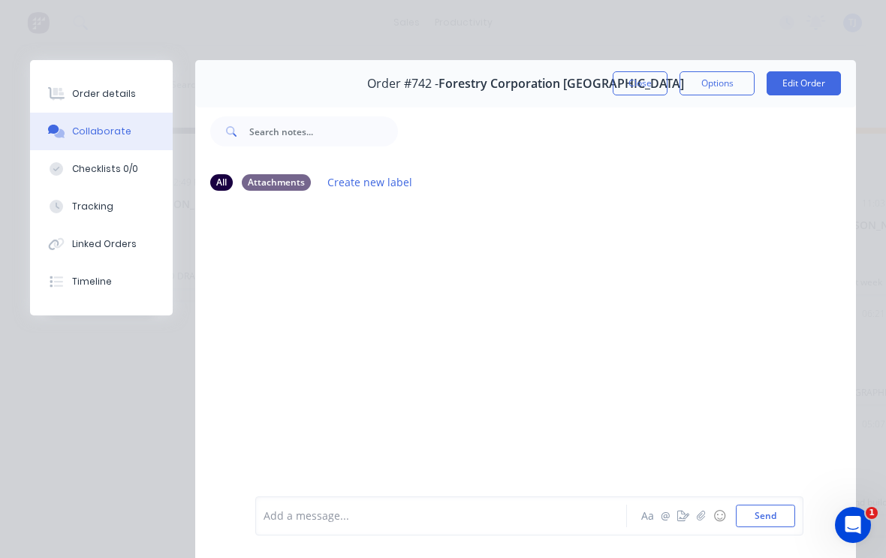
click at [698, 516] on icon "button" at bounding box center [701, 516] width 9 height 11
click at [777, 509] on button "Send" at bounding box center [765, 516] width 59 height 23
click at [124, 394] on div "Order #742 - Forestry Corporation [GEOGRAPHIC_DATA] Close Options Edit Order Al…" at bounding box center [443, 319] width 826 height 519
click at [642, 86] on button "Close" at bounding box center [640, 83] width 55 height 24
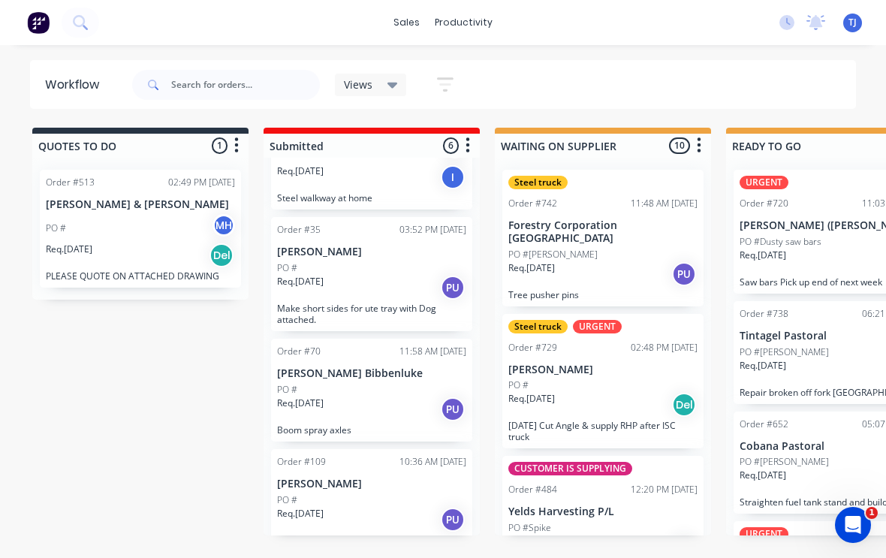
click at [646, 248] on div "PO #[PERSON_NAME]" at bounding box center [602, 255] width 189 height 14
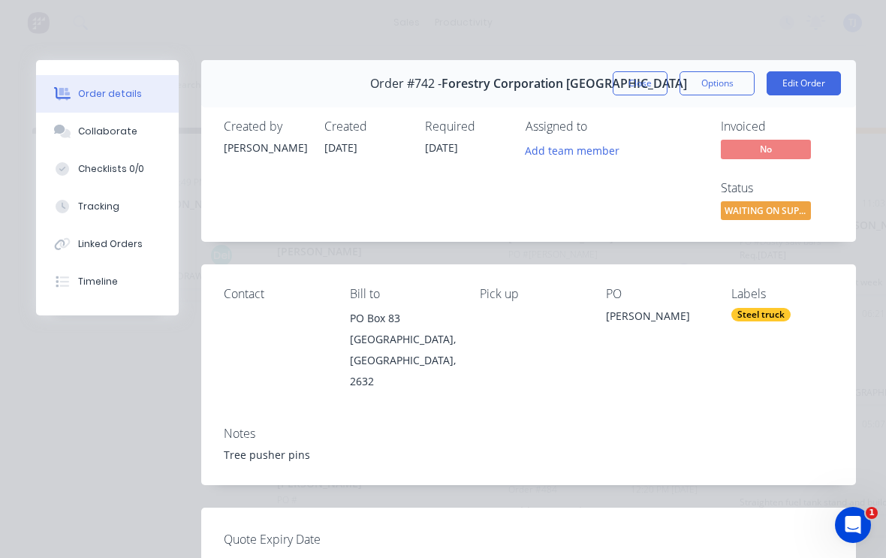
click at [818, 77] on button "Edit Order" at bounding box center [804, 83] width 74 height 24
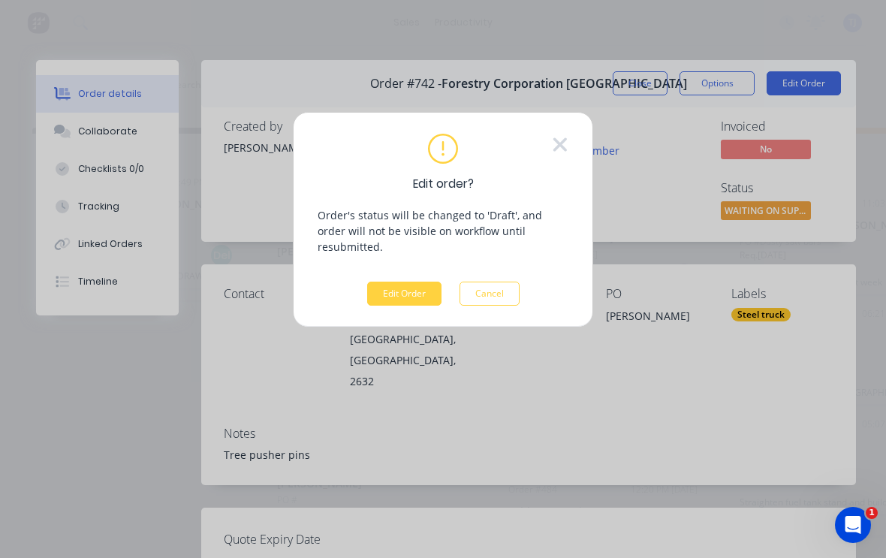
click at [415, 282] on button "Edit Order" at bounding box center [404, 294] width 74 height 24
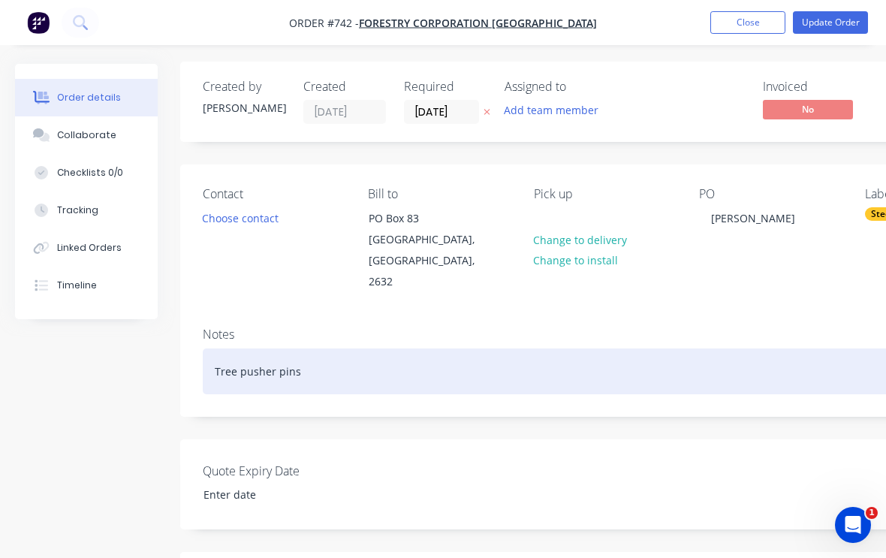
click at [318, 361] on div "Tree pusher pins" at bounding box center [605, 371] width 804 height 46
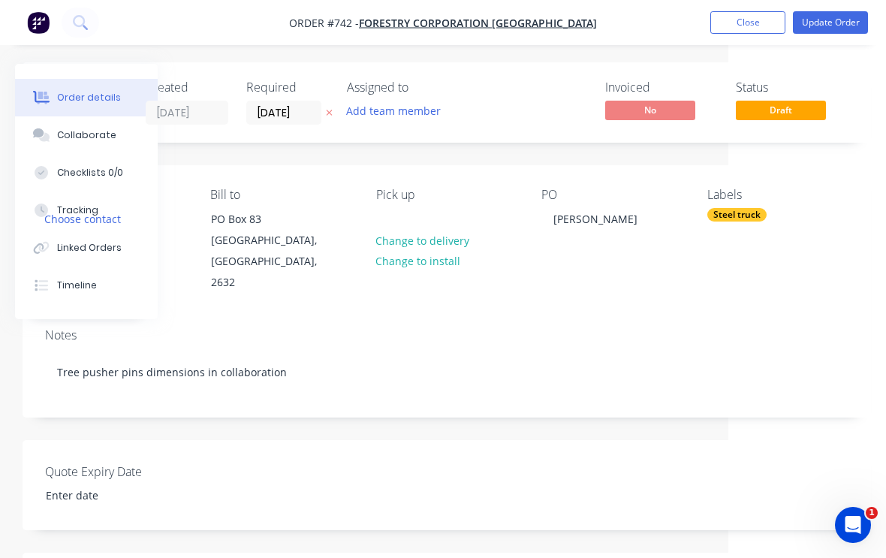
scroll to position [0, 158]
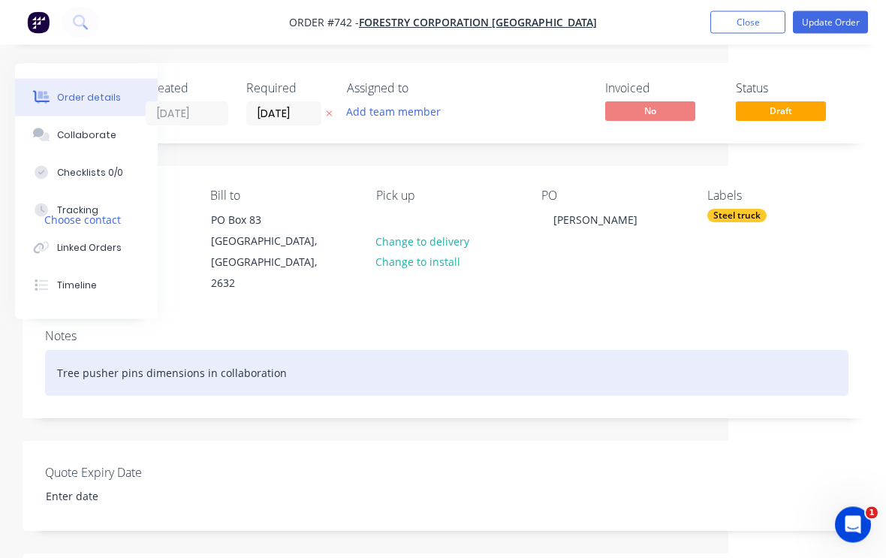
click at [282, 355] on div "Tree pusher pins dimensions in collaboration" at bounding box center [447, 374] width 804 height 46
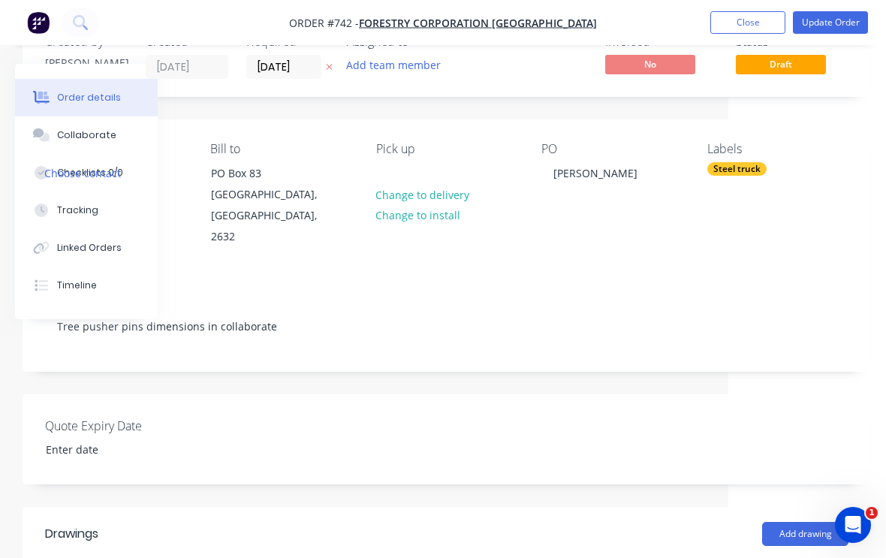
scroll to position [47, 158]
click at [845, 20] on button "Update Order" at bounding box center [830, 22] width 75 height 23
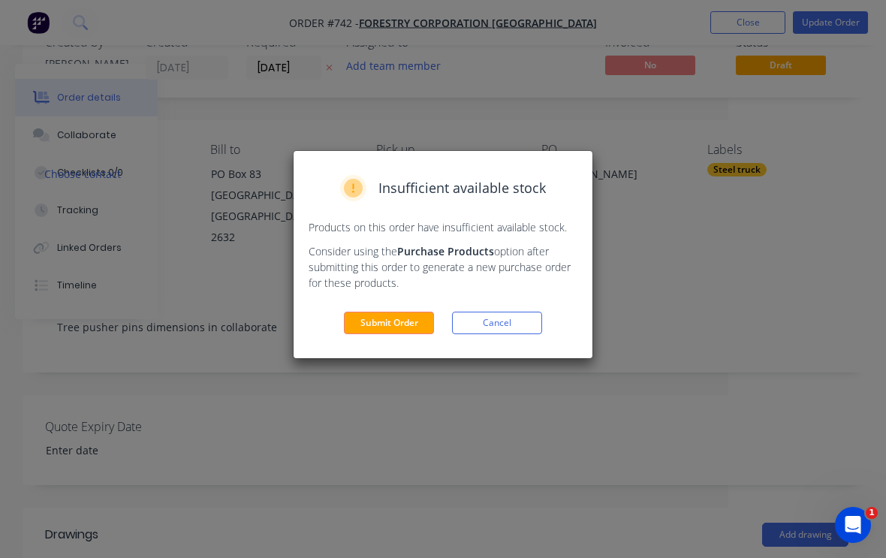
click at [409, 329] on button "Submit Order" at bounding box center [389, 323] width 90 height 23
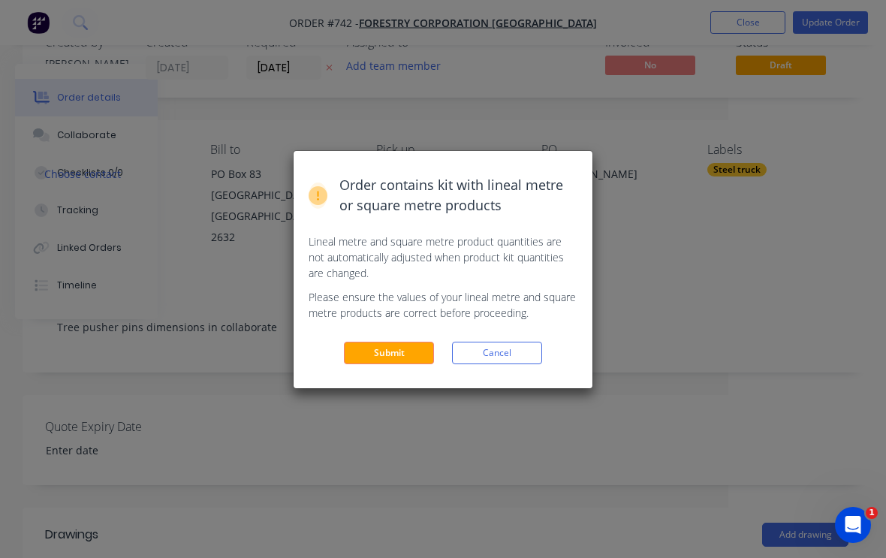
click at [405, 351] on button "Submit" at bounding box center [389, 353] width 90 height 23
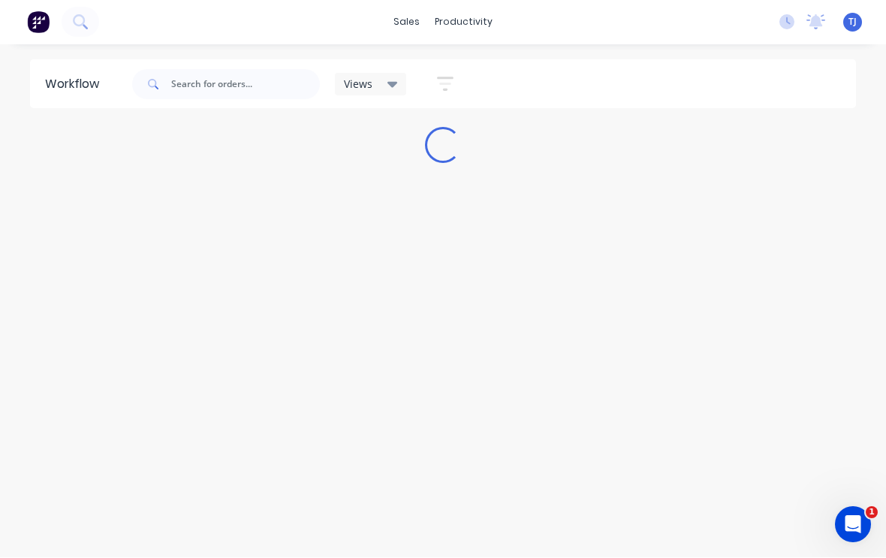
scroll to position [1, 0]
